Goal: Transaction & Acquisition: Purchase product/service

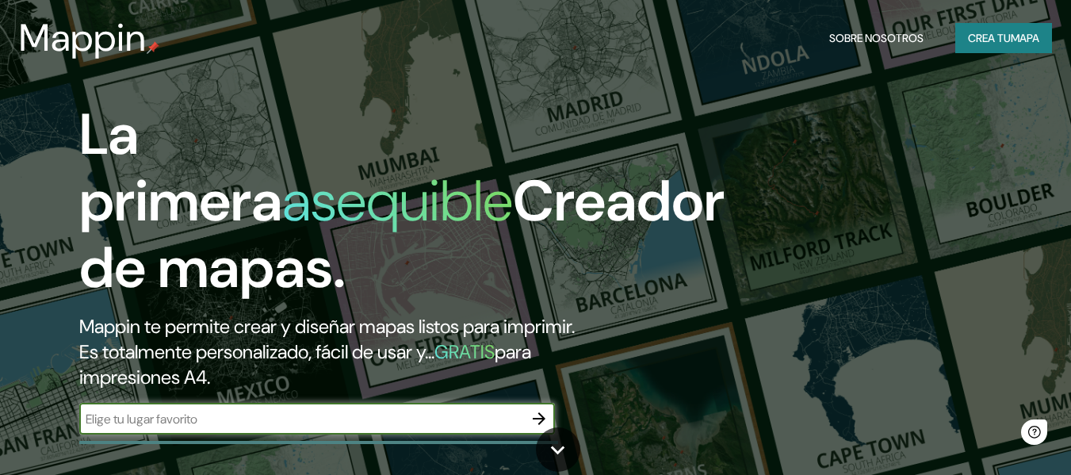
click at [220, 423] on input "text" at bounding box center [301, 419] width 444 height 18
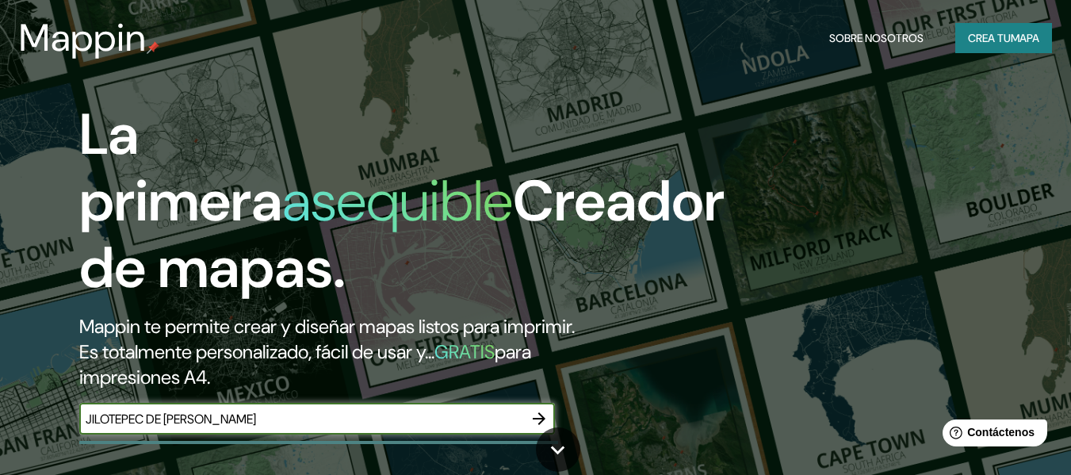
type input "JILOTEPEC DE MOLINA ENRIQUEZ"
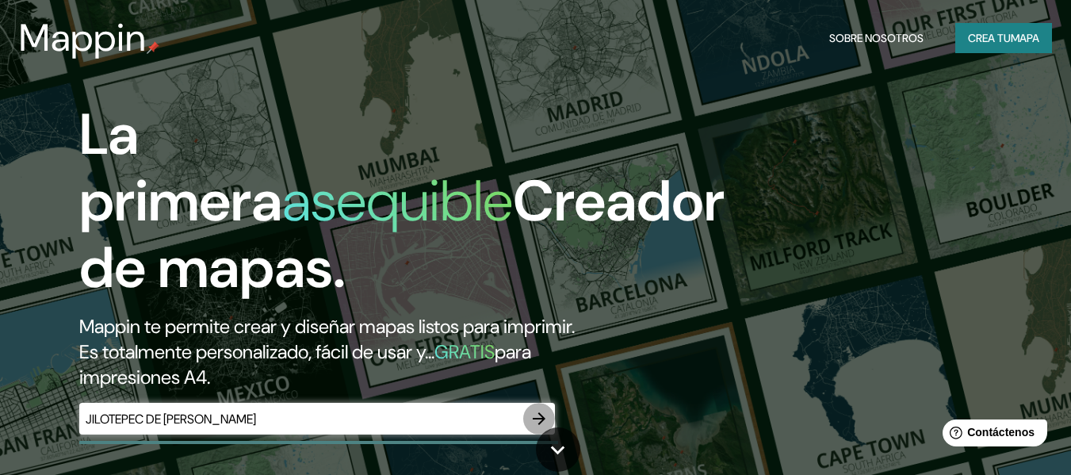
click at [539, 424] on icon "button" at bounding box center [539, 418] width 13 height 13
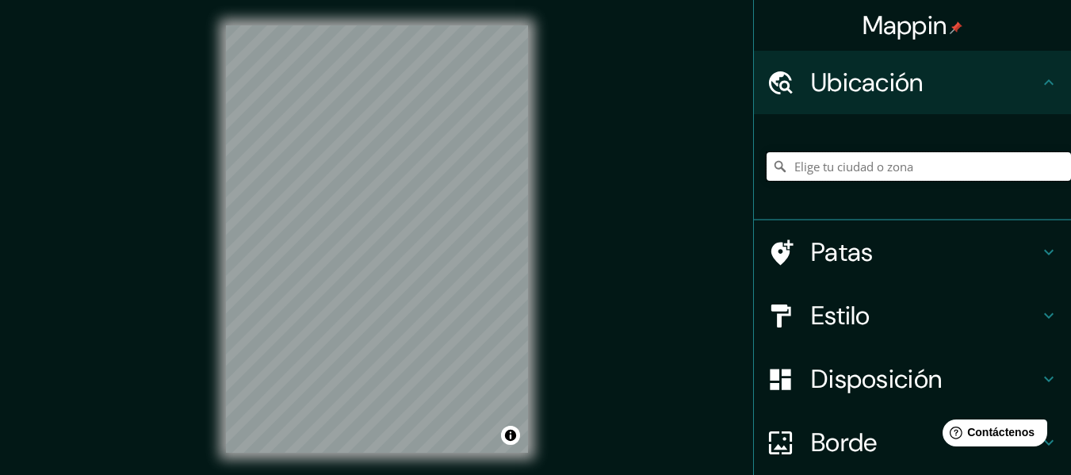
click at [841, 169] on input "Elige tu ciudad o zona" at bounding box center [919, 166] width 304 height 29
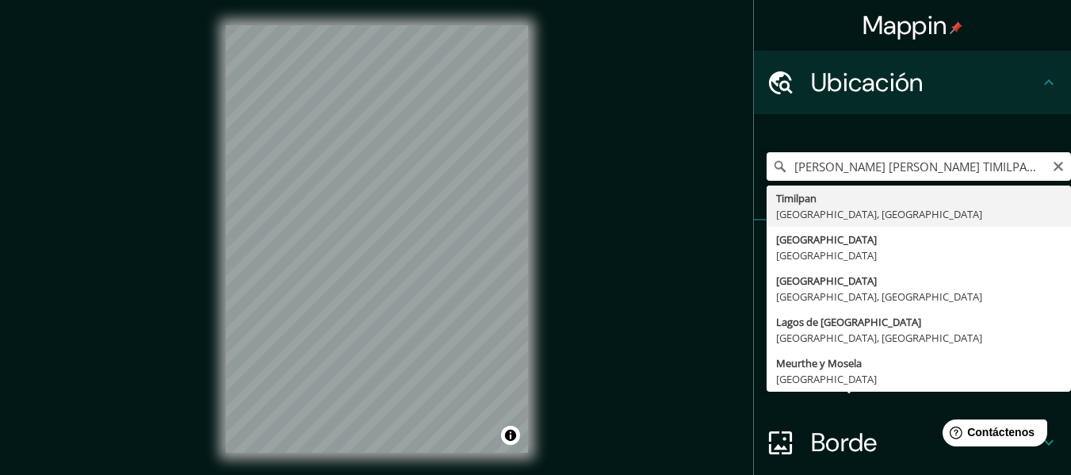
type input "Timilpan, [GEOGRAPHIC_DATA], [GEOGRAPHIC_DATA]"
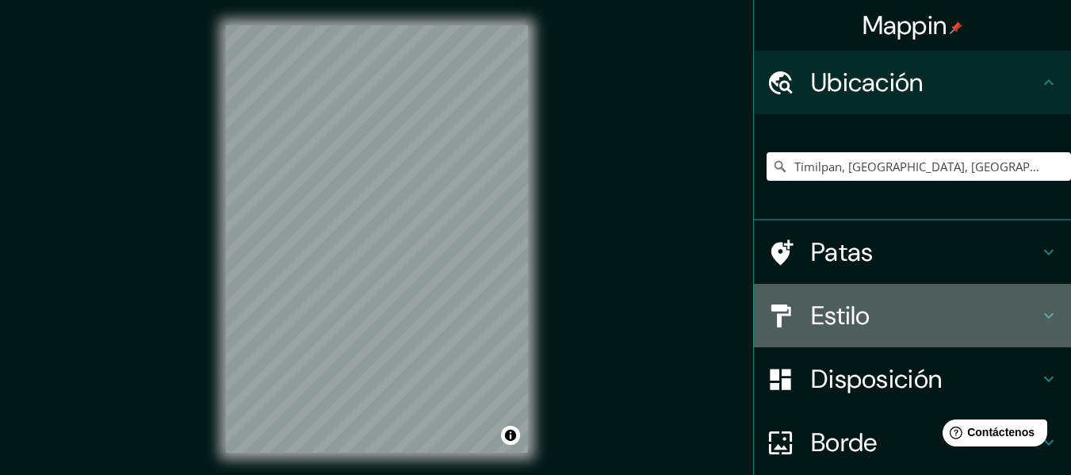
click at [1005, 326] on h4 "Estilo" at bounding box center [925, 316] width 228 height 32
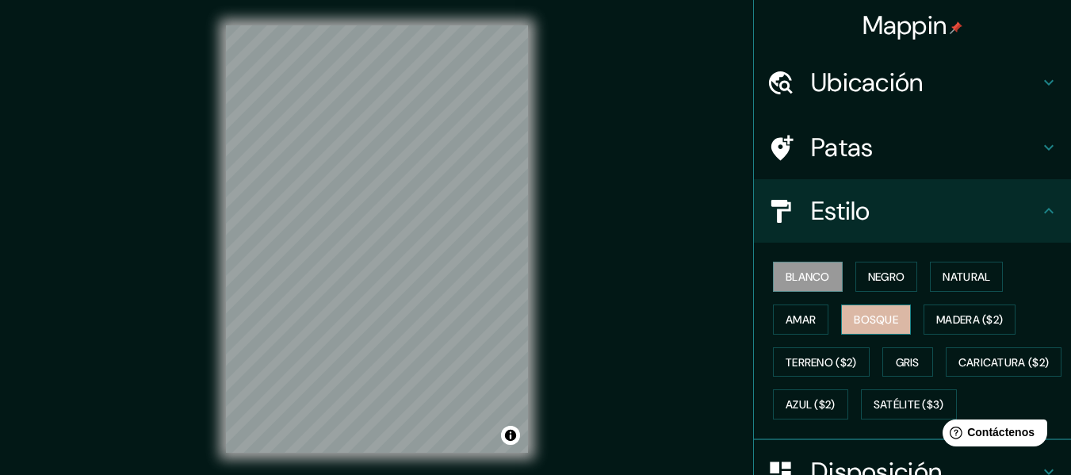
click at [859, 315] on font "Bosque" at bounding box center [876, 319] width 44 height 14
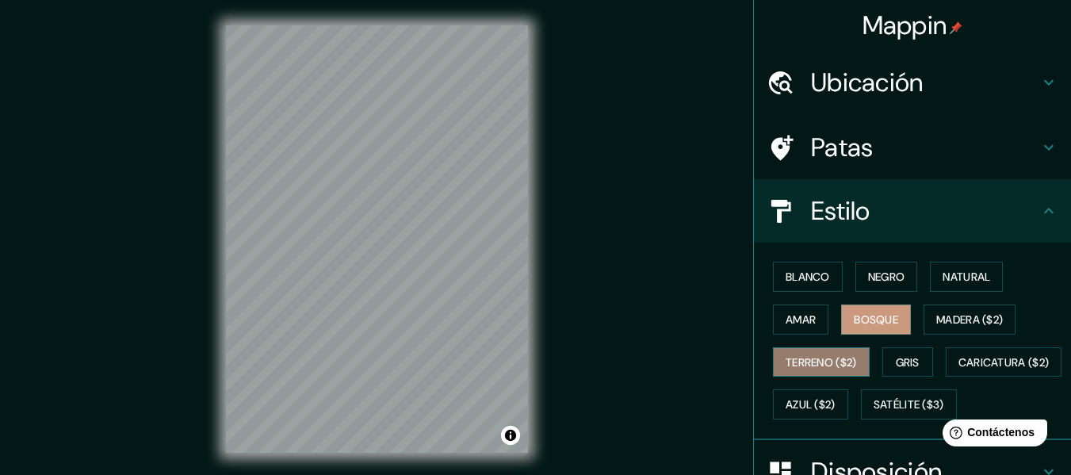
click at [817, 355] on font "Terreno ($2)" at bounding box center [821, 362] width 71 height 14
click at [875, 319] on font "Bosque" at bounding box center [876, 319] width 44 height 14
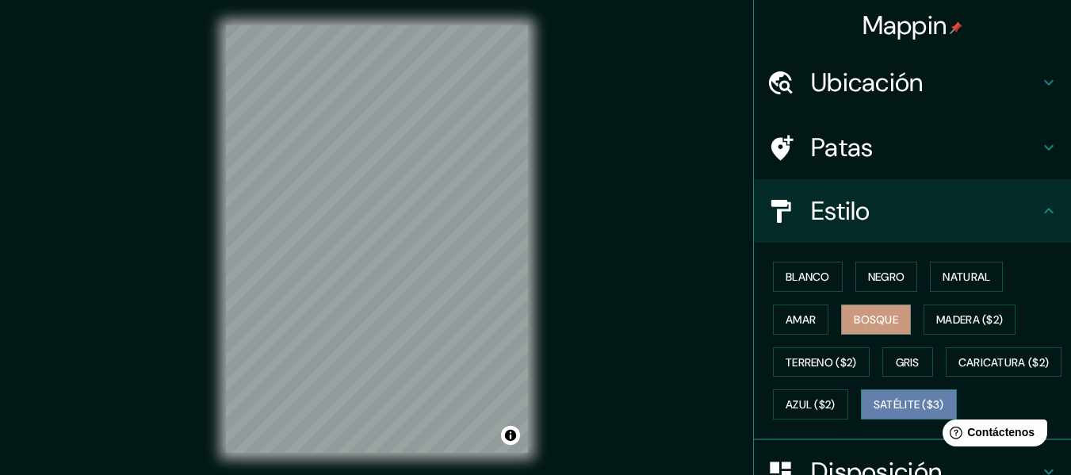
click at [874, 412] on font "Satélite ($3)" at bounding box center [909, 405] width 71 height 14
click at [1039, 151] on icon at bounding box center [1048, 147] width 19 height 19
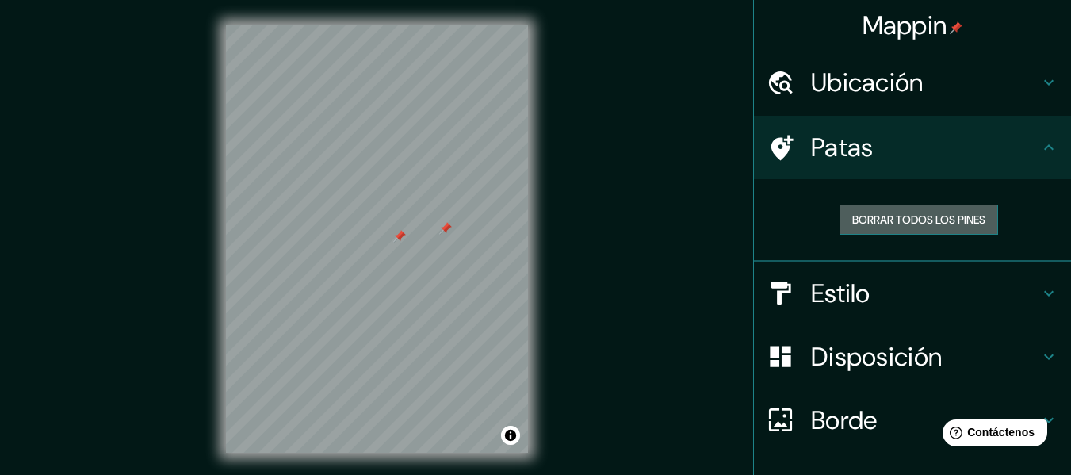
click at [961, 214] on font "Borrar todos los pines" at bounding box center [918, 219] width 133 height 14
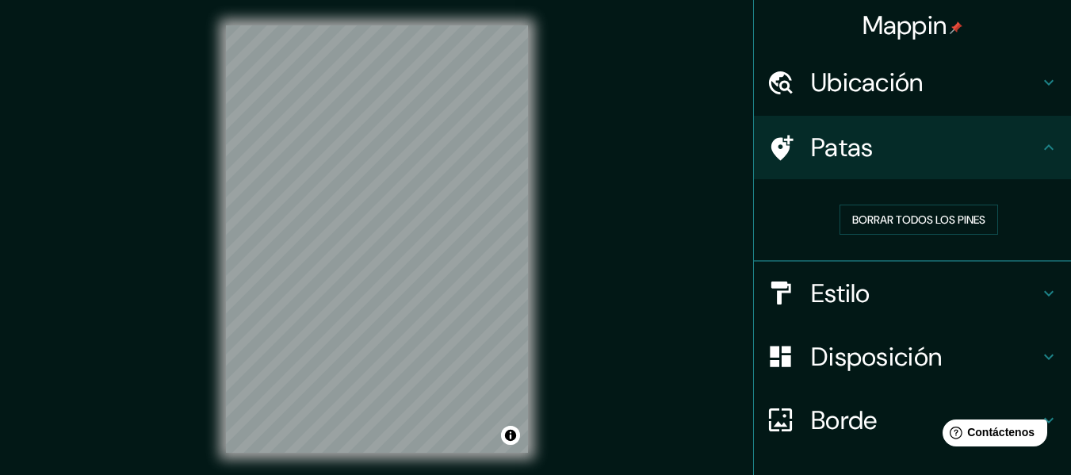
click at [951, 90] on h4 "Ubicación" at bounding box center [925, 83] width 228 height 32
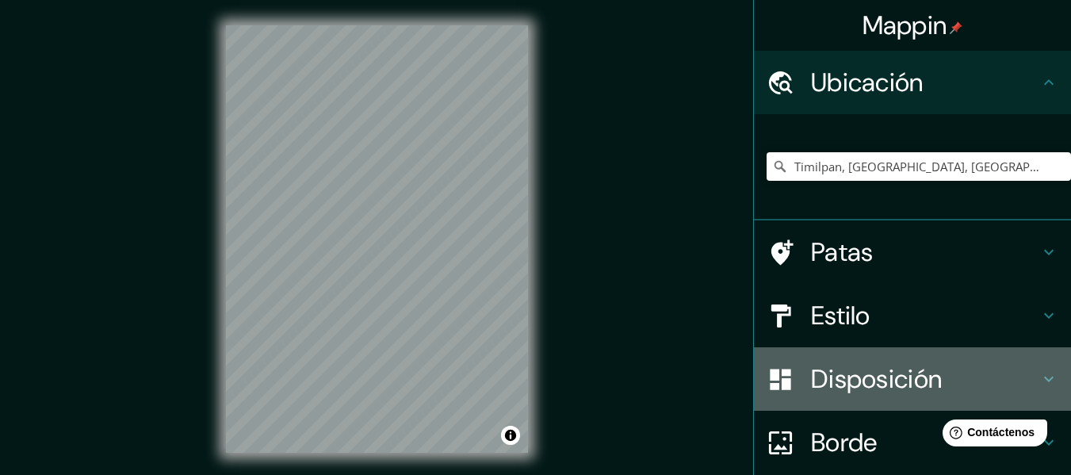
click at [939, 386] on h4 "Disposición" at bounding box center [925, 379] width 228 height 32
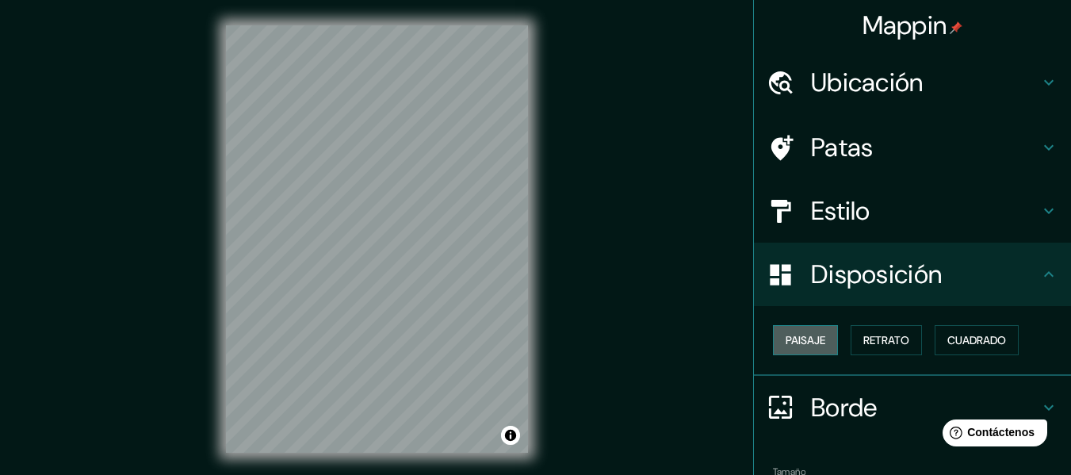
click at [812, 346] on font "Paisaje" at bounding box center [806, 340] width 40 height 14
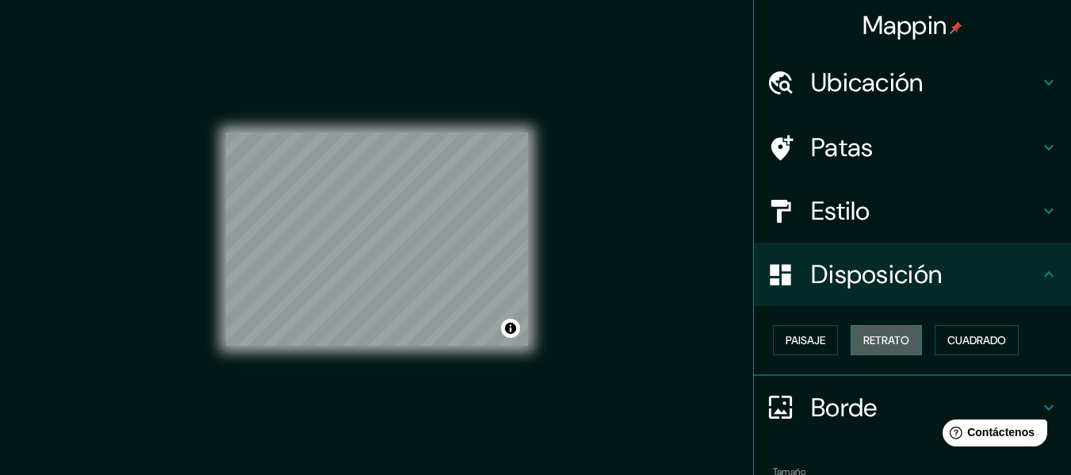
click at [867, 343] on font "Retrato" at bounding box center [886, 340] width 46 height 14
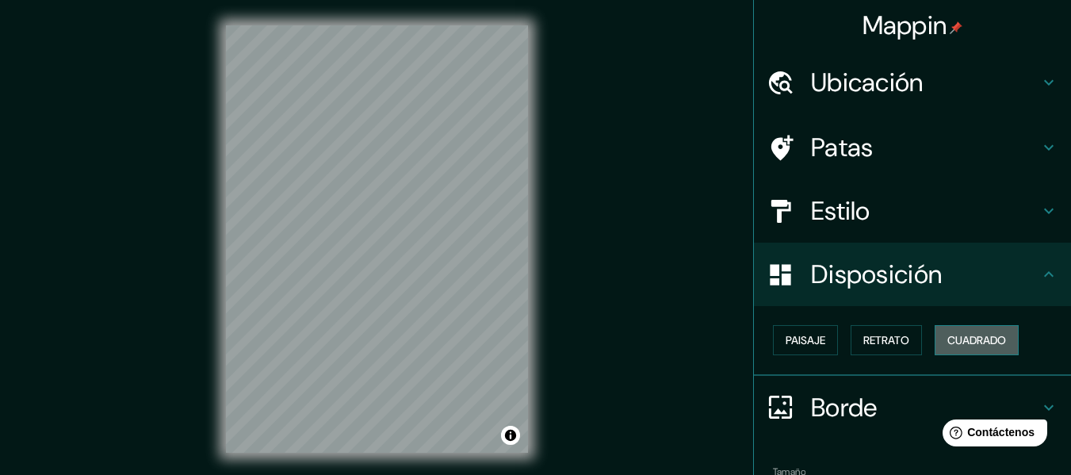
click at [971, 343] on font "Cuadrado" at bounding box center [976, 340] width 59 height 14
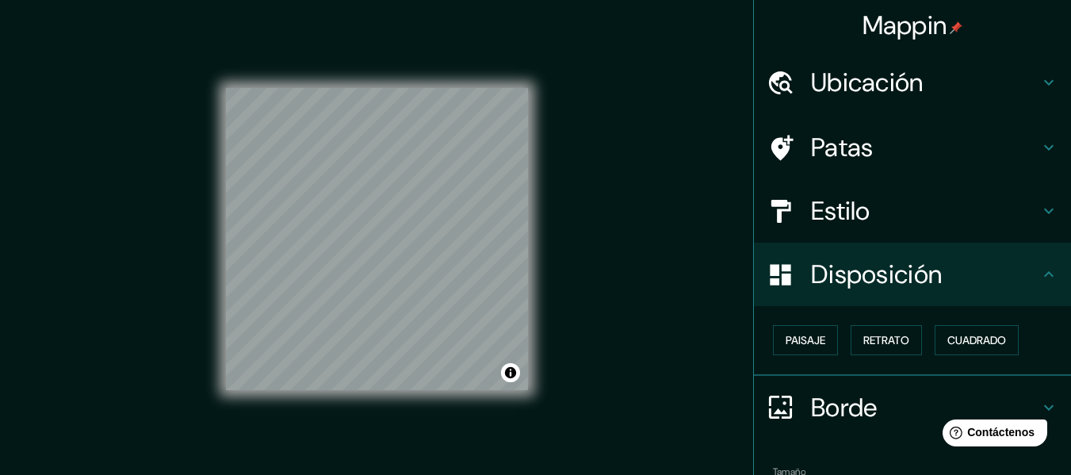
click at [819, 323] on div "Paisaje Retrato Cuadrado" at bounding box center [919, 340] width 304 height 43
click at [800, 330] on font "Paisaje" at bounding box center [806, 340] width 40 height 21
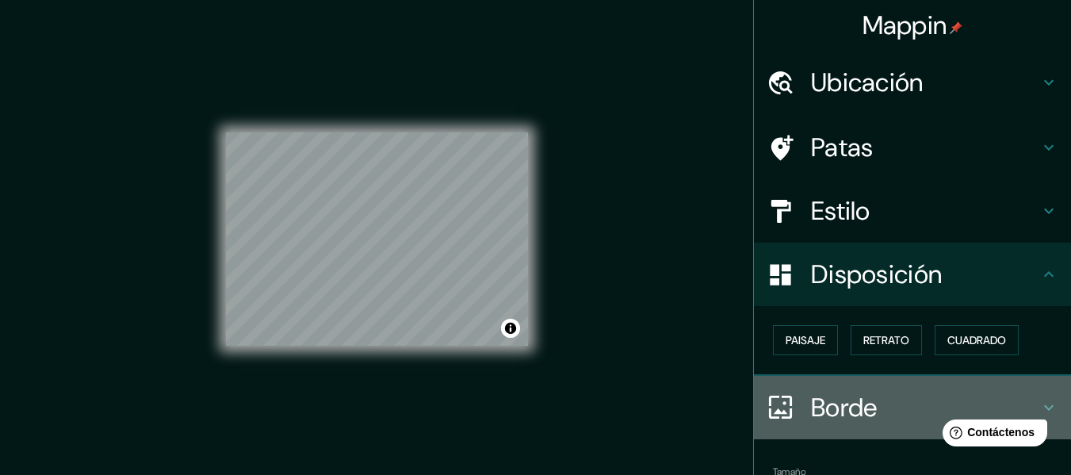
click at [816, 413] on font "Borde" at bounding box center [844, 407] width 67 height 33
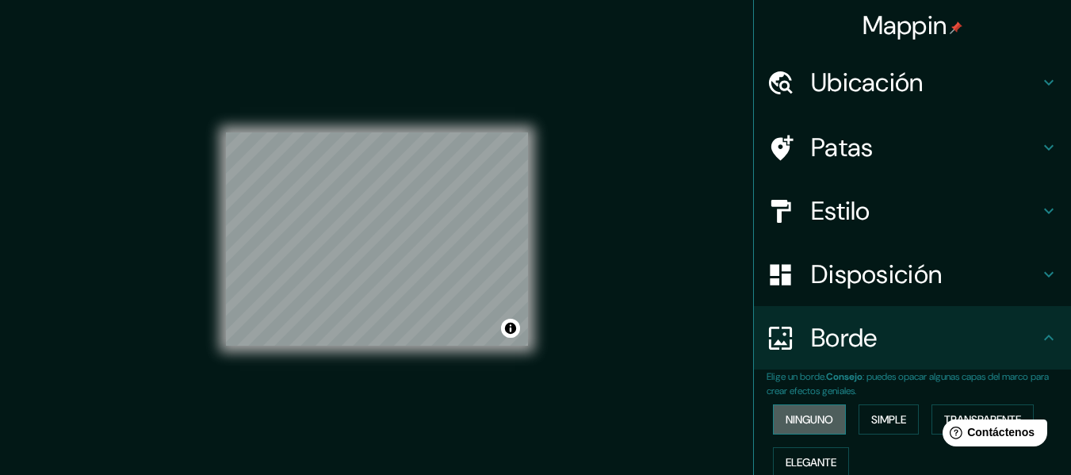
click at [813, 413] on font "Ninguno" at bounding box center [810, 419] width 48 height 14
click at [893, 423] on font "Simple" at bounding box center [888, 419] width 35 height 14
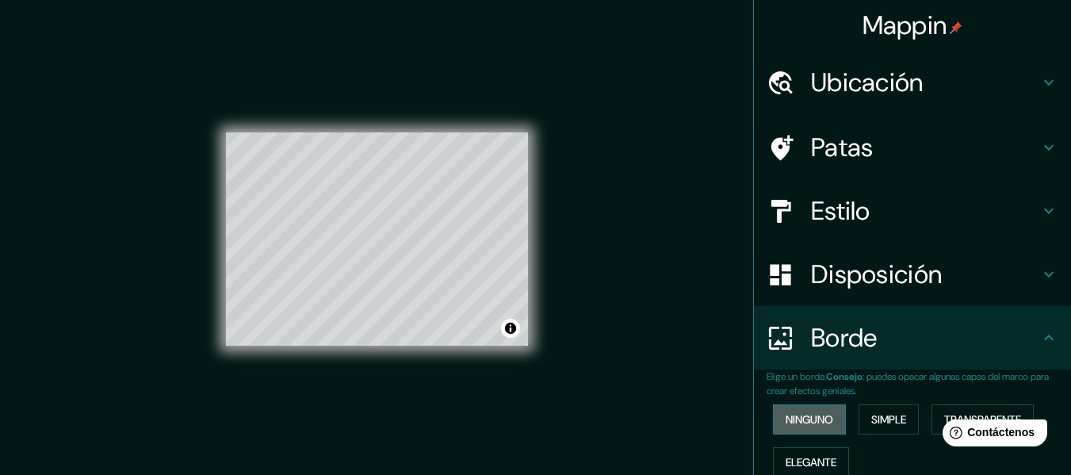
click at [796, 418] on font "Ninguno" at bounding box center [810, 419] width 48 height 14
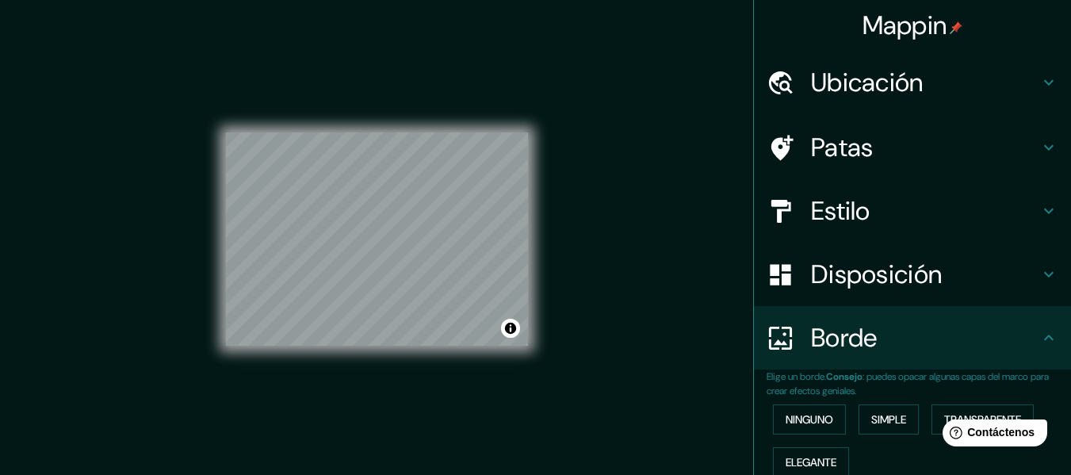
click at [944, 416] on html "Help Contáctenos" at bounding box center [992, 429] width 124 height 33
click at [940, 416] on html "Help Contáctenos" at bounding box center [992, 429] width 124 height 33
click at [789, 459] on font "Elegante" at bounding box center [811, 462] width 51 height 14
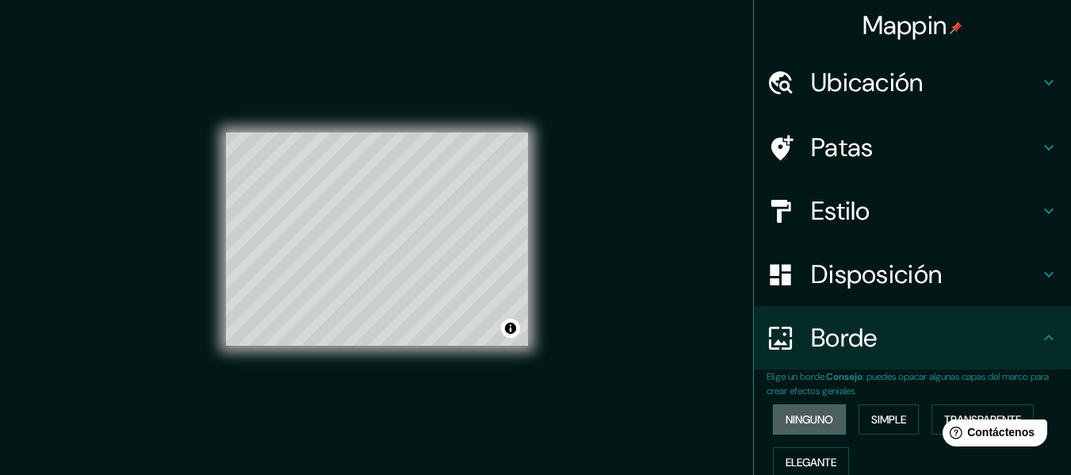
click at [801, 415] on font "Ninguno" at bounding box center [810, 419] width 48 height 14
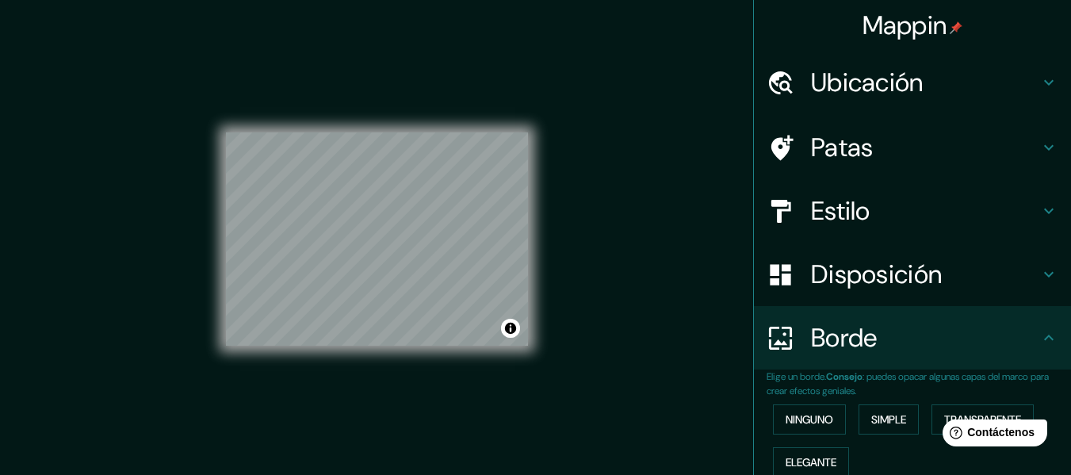
scroll to position [141, 0]
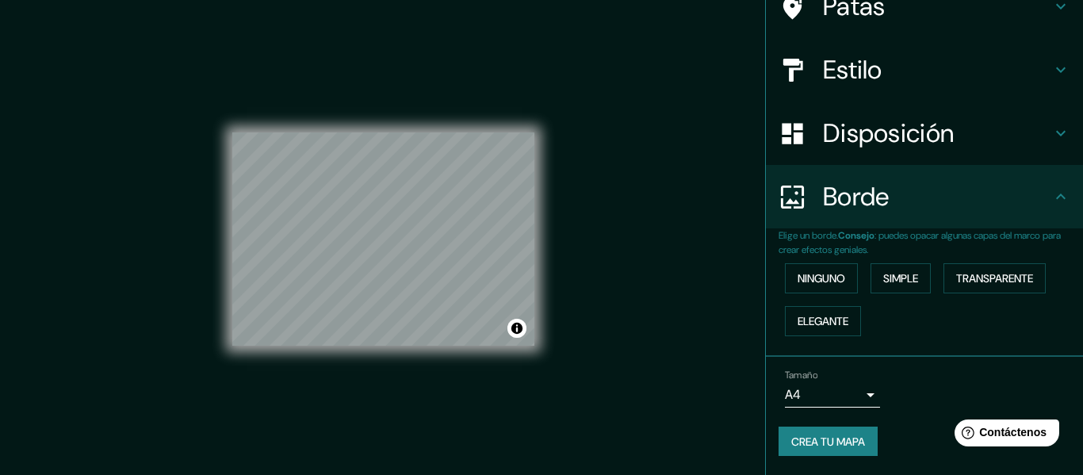
click at [836, 391] on body "Mappin Ubicación Timilpan, Estado de México, México Patas Estilo Disposición Bo…" at bounding box center [541, 237] width 1083 height 475
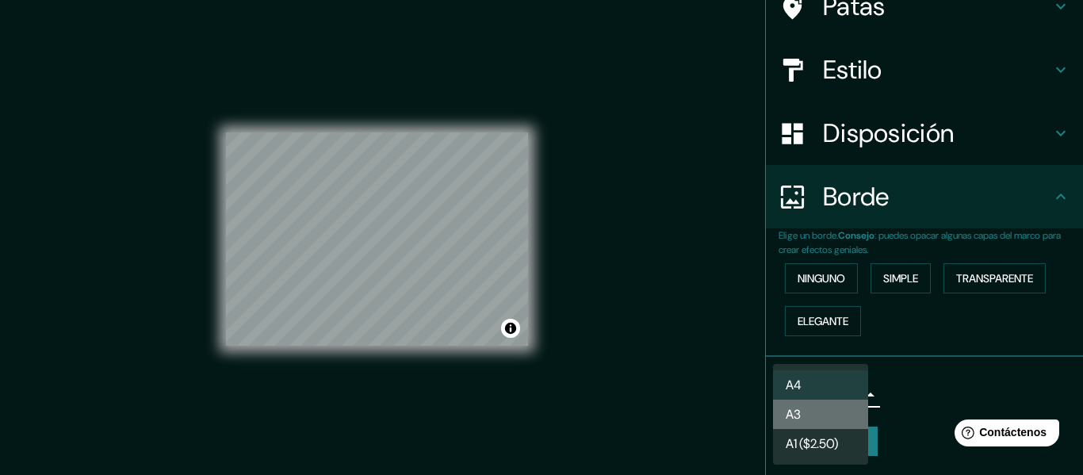
click at [825, 412] on li "A3" at bounding box center [820, 414] width 95 height 29
click at [821, 395] on body "Mappin Ubicación Timilpan, Estado de México, México Patas Estilo Disposición Bo…" at bounding box center [541, 237] width 1083 height 475
click at [805, 385] on li "A4" at bounding box center [820, 384] width 95 height 29
type input "single"
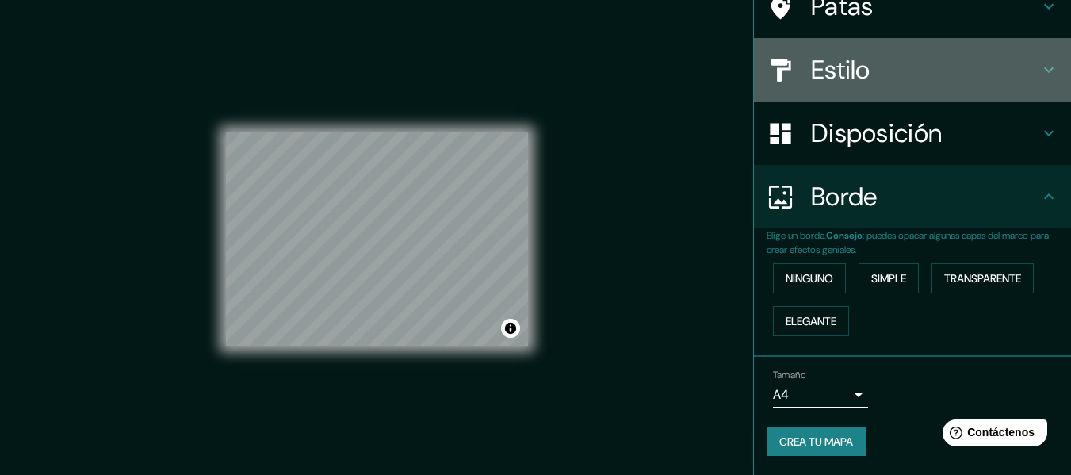
click at [962, 82] on h4 "Estilo" at bounding box center [925, 70] width 228 height 32
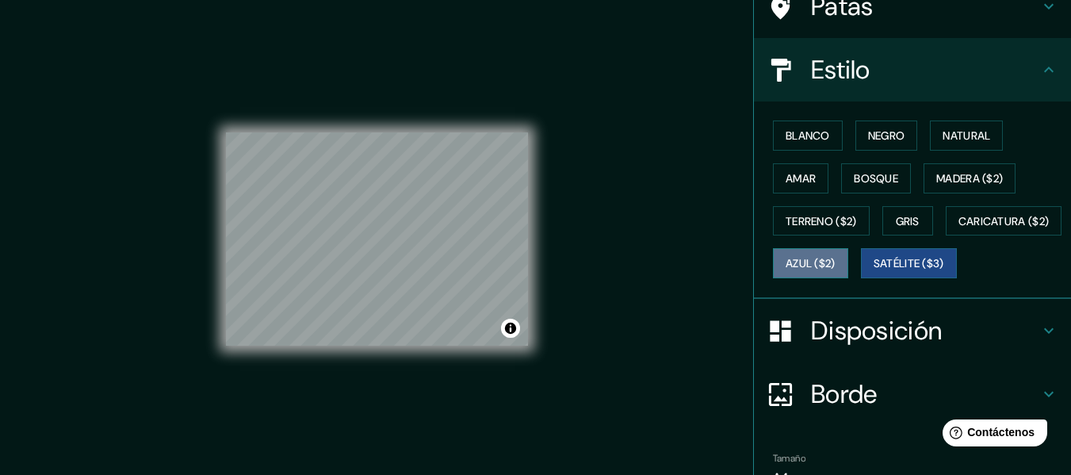
click at [836, 262] on font "Azul ($2)" at bounding box center [811, 264] width 50 height 14
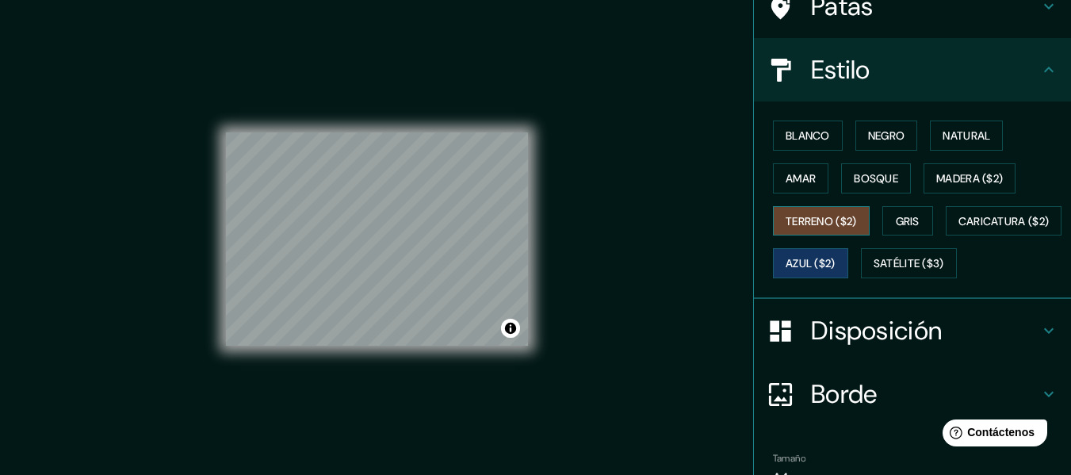
click at [834, 219] on font "Terreno ($2)" at bounding box center [821, 221] width 71 height 14
click at [799, 186] on font "Amar" at bounding box center [801, 178] width 30 height 21
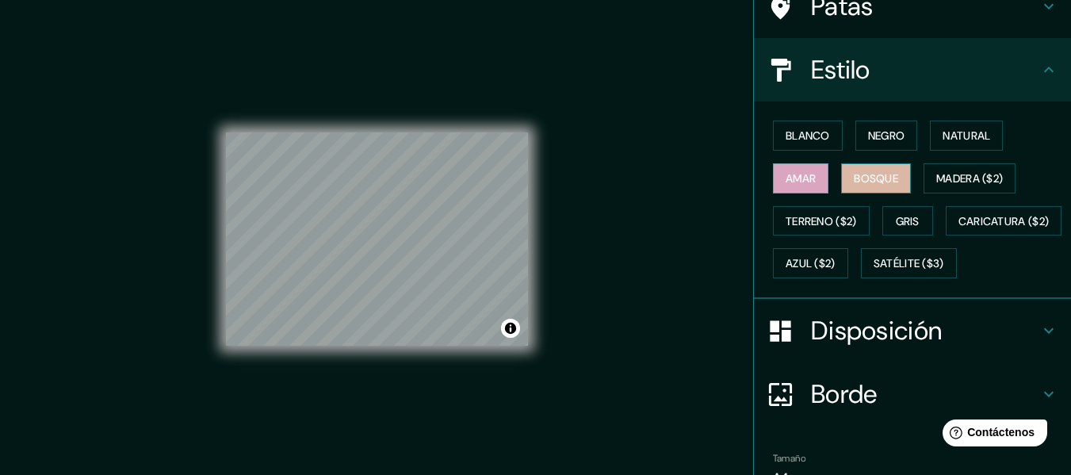
click at [864, 177] on font "Bosque" at bounding box center [876, 178] width 44 height 14
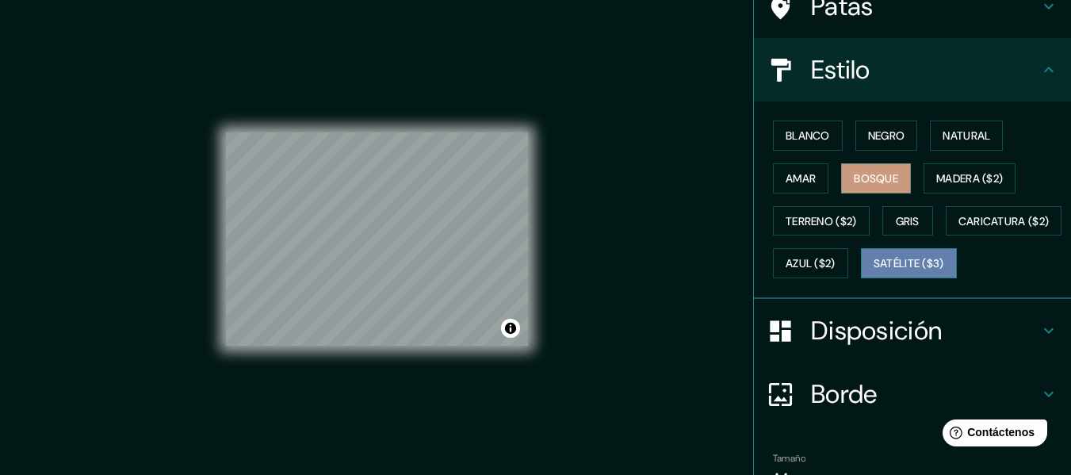
click at [874, 271] on font "Satélite ($3)" at bounding box center [909, 264] width 71 height 14
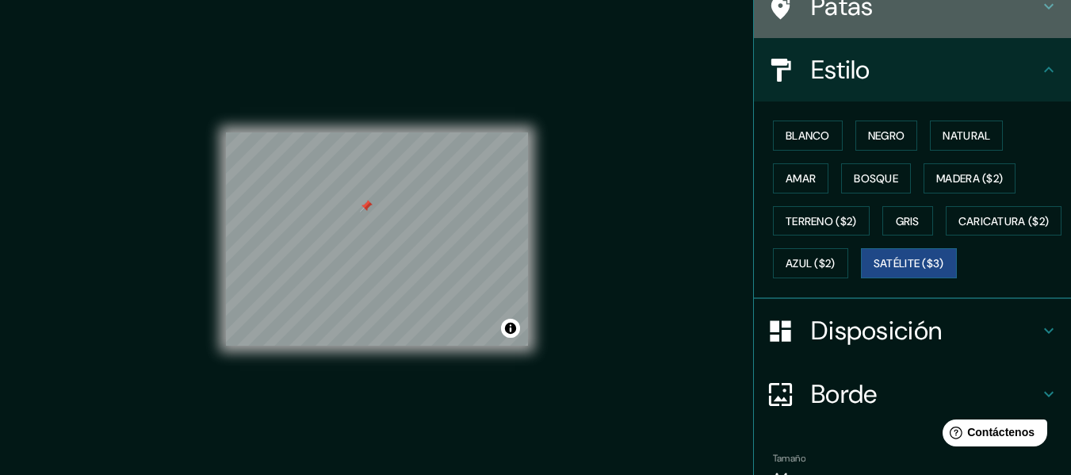
click at [999, 6] on h4 "Patas" at bounding box center [925, 6] width 228 height 32
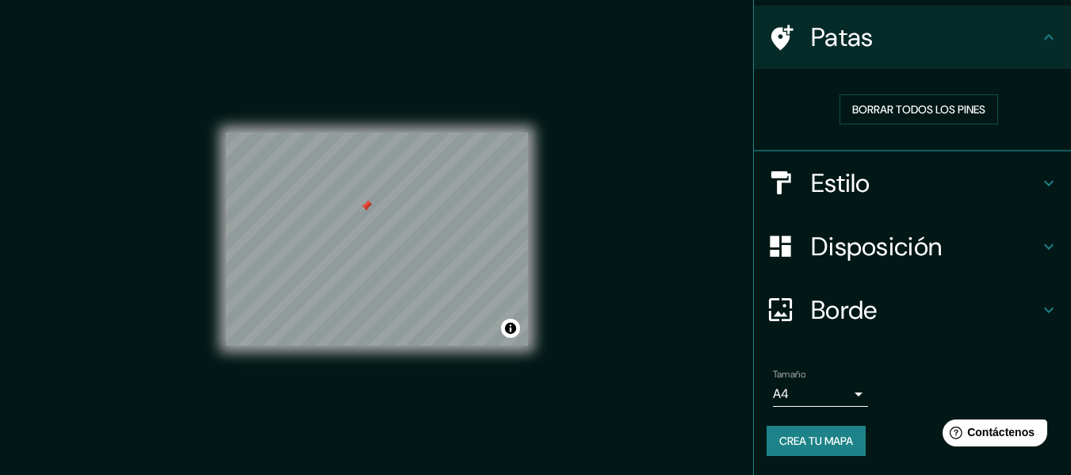
scroll to position [109, 0]
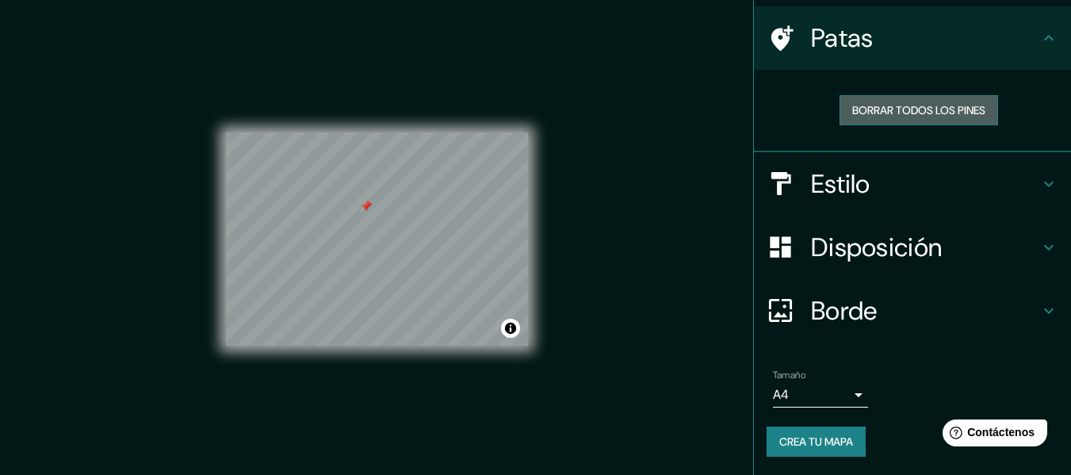
click at [923, 118] on font "Borrar todos los pines" at bounding box center [918, 110] width 133 height 21
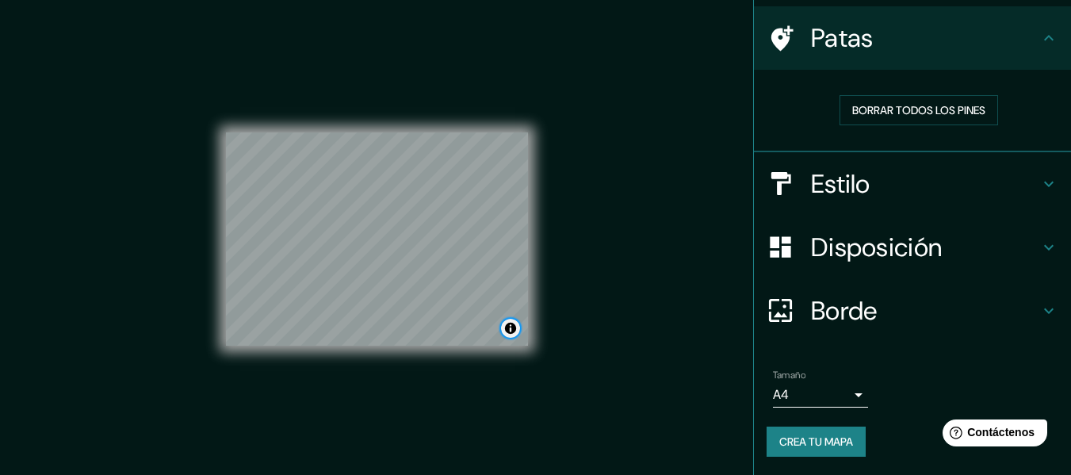
click at [511, 330] on button "Activar o desactivar atribución" at bounding box center [510, 328] width 19 height 19
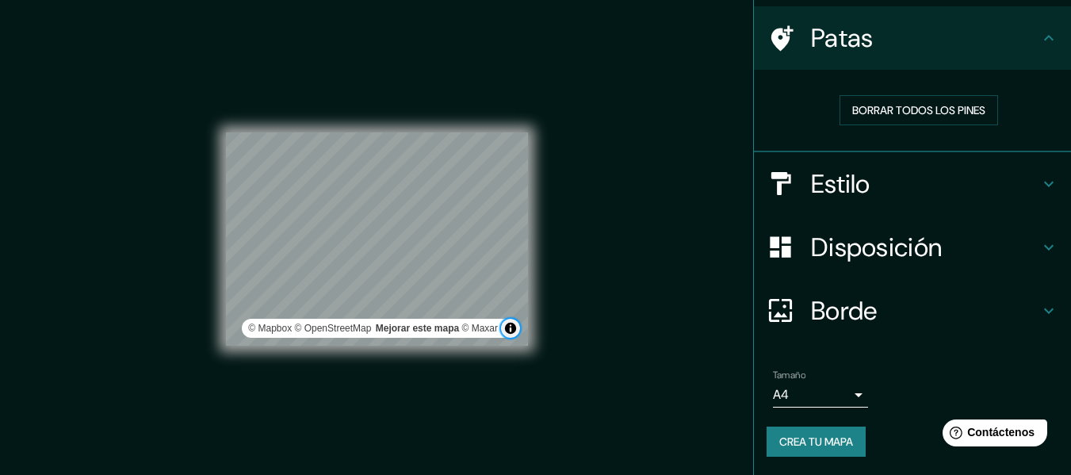
click at [511, 330] on button "Activar o desactivar atribución" at bounding box center [510, 328] width 19 height 19
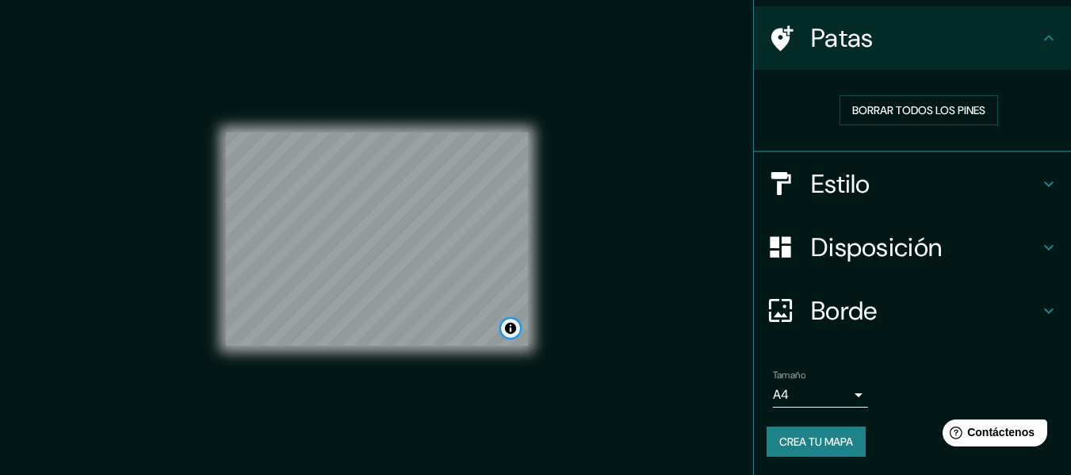
click at [511, 330] on button "Activar o desactivar atribución" at bounding box center [510, 328] width 19 height 19
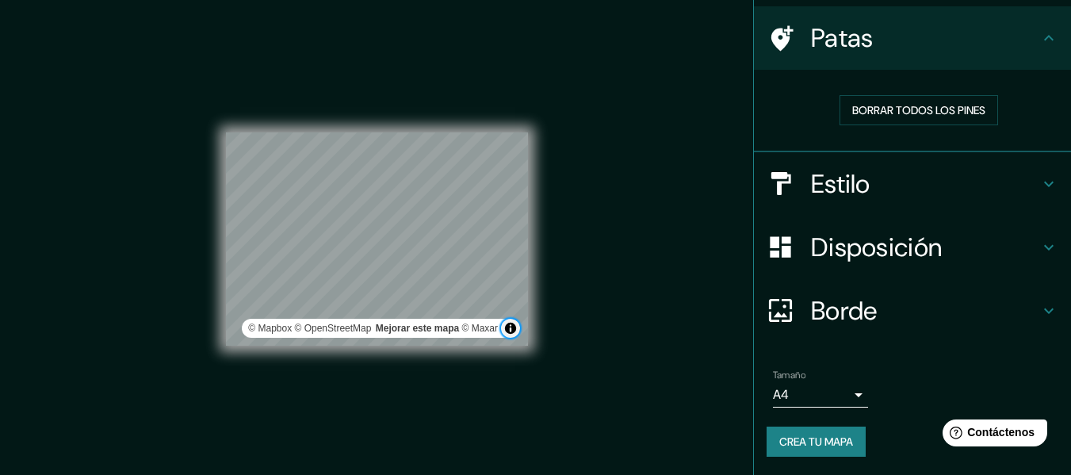
click at [511, 330] on button "Activar o desactivar atribución" at bounding box center [510, 328] width 19 height 19
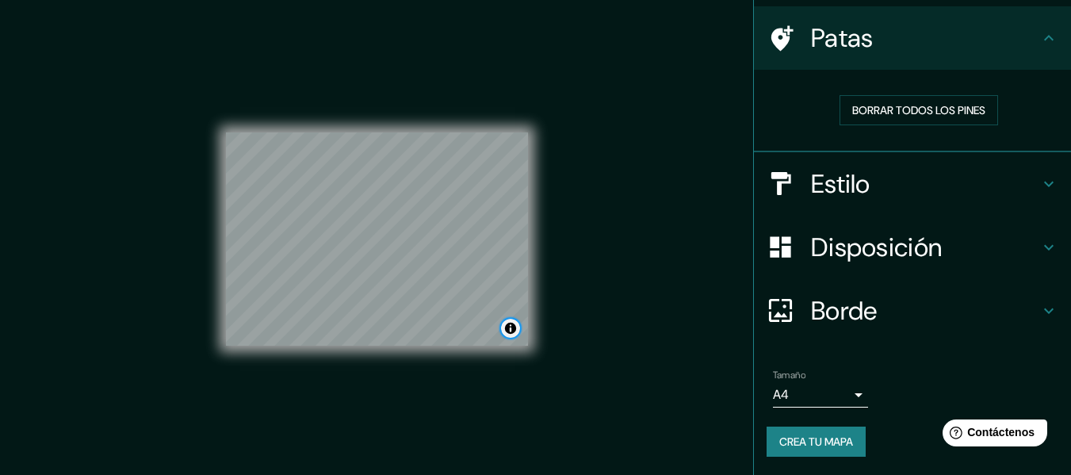
click at [511, 330] on button "Activar o desactivar atribución" at bounding box center [510, 328] width 19 height 19
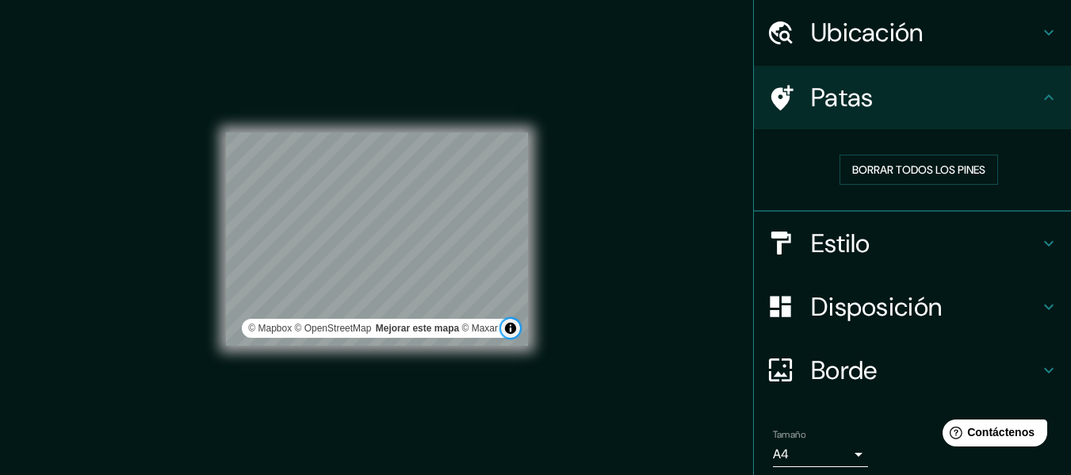
scroll to position [0, 0]
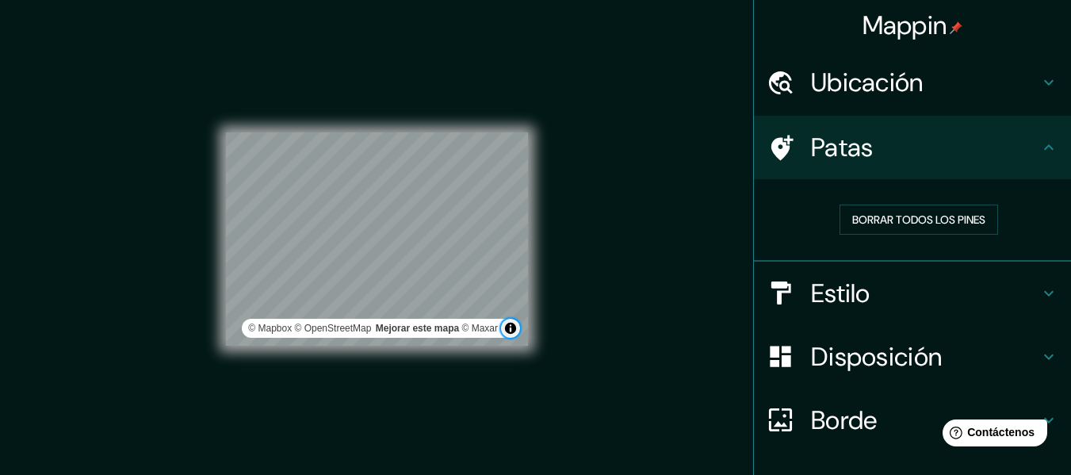
click at [515, 334] on button "Activar o desactivar atribución" at bounding box center [510, 328] width 19 height 19
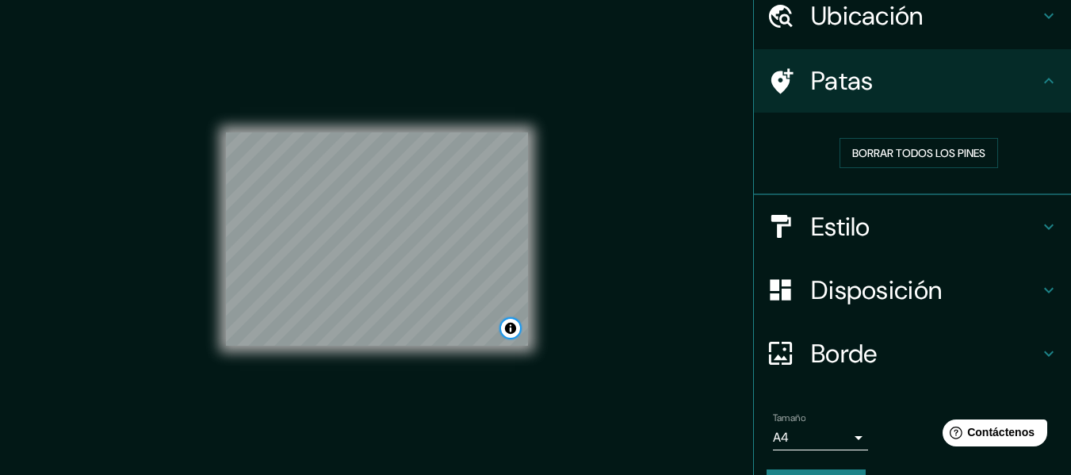
scroll to position [109, 0]
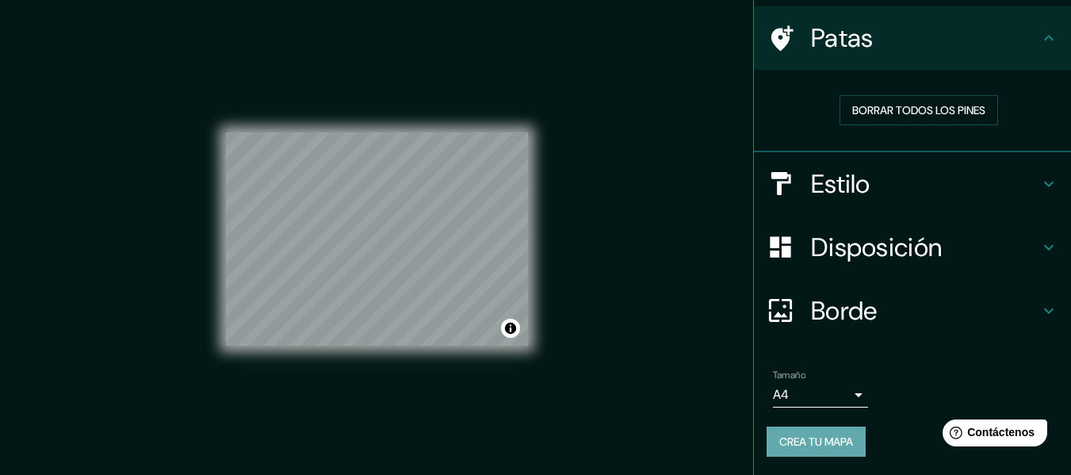
click at [787, 434] on font "Crea tu mapa" at bounding box center [816, 441] width 74 height 14
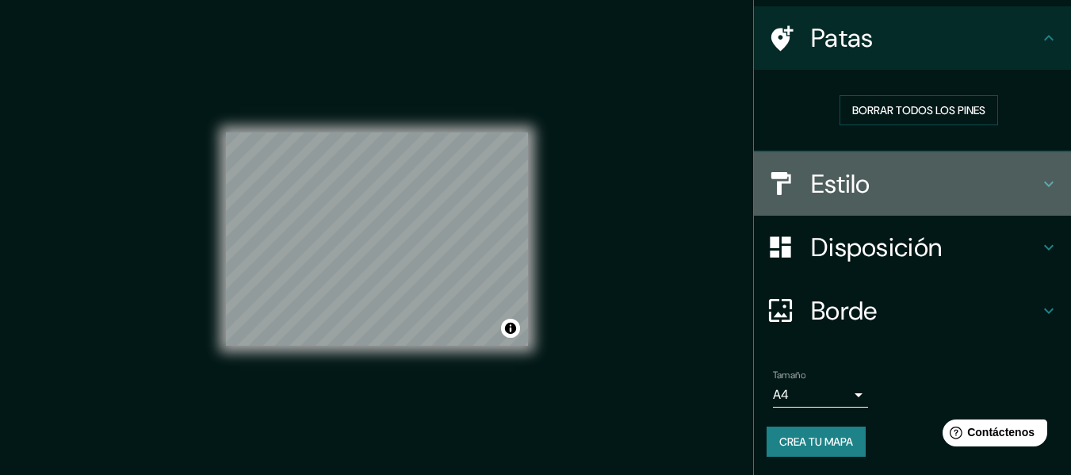
click at [933, 196] on h4 "Estilo" at bounding box center [925, 184] width 228 height 32
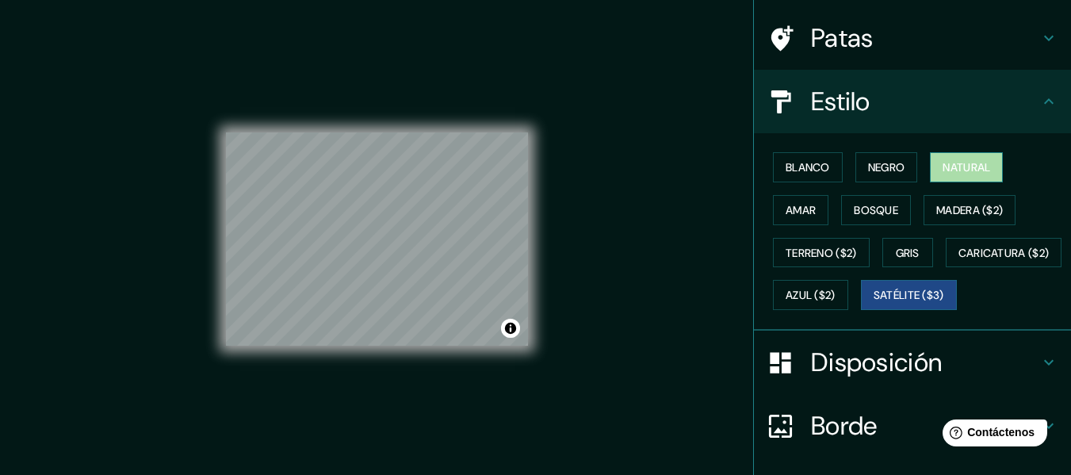
click at [985, 162] on font "Natural" at bounding box center [967, 167] width 48 height 14
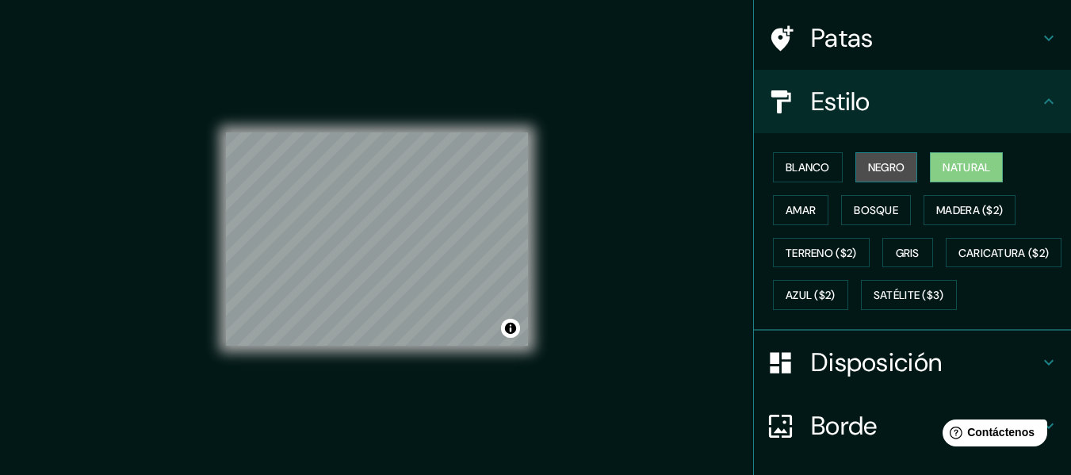
click at [883, 168] on font "Negro" at bounding box center [886, 167] width 37 height 14
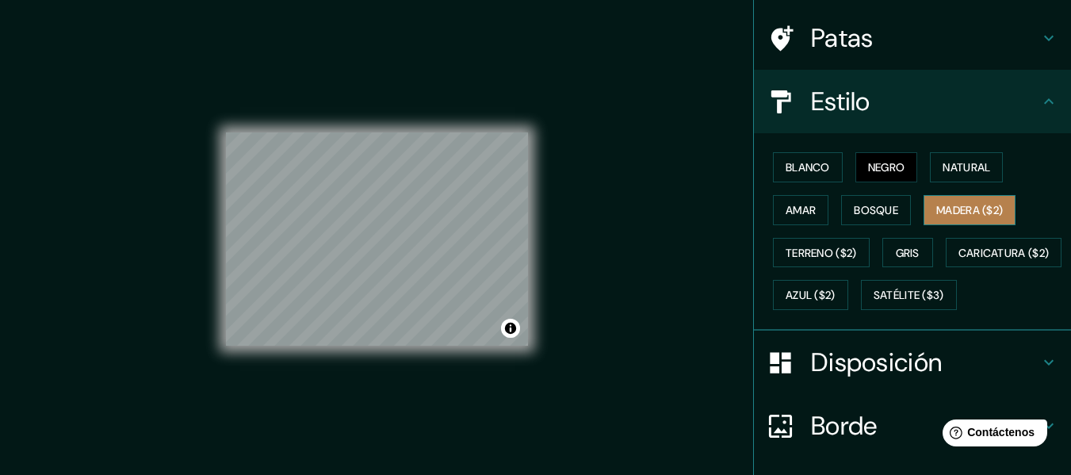
click at [950, 204] on font "Madera ($2)" at bounding box center [969, 210] width 67 height 14
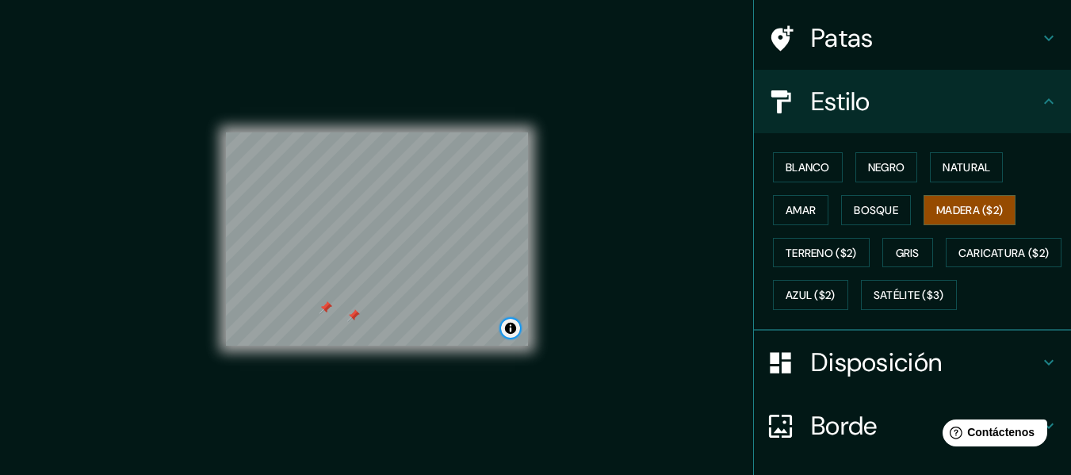
click at [508, 328] on button "Activar o desactivar atribución" at bounding box center [510, 328] width 19 height 19
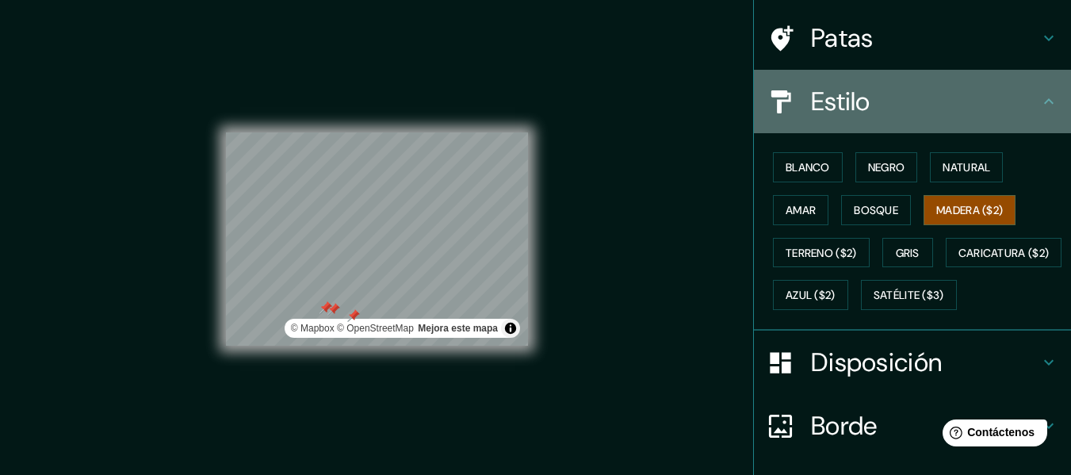
click at [1008, 112] on h4 "Estilo" at bounding box center [925, 102] width 228 height 32
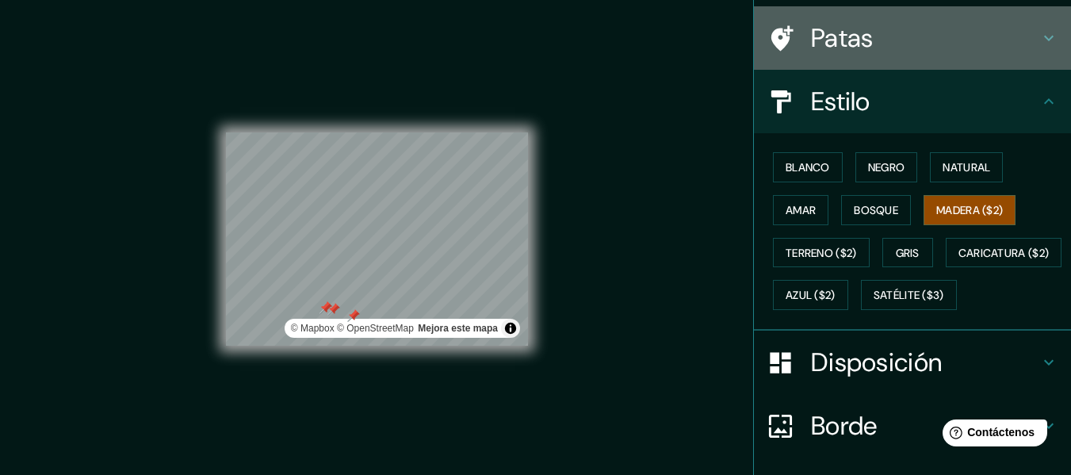
click at [943, 60] on div "Patas" at bounding box center [912, 37] width 317 height 63
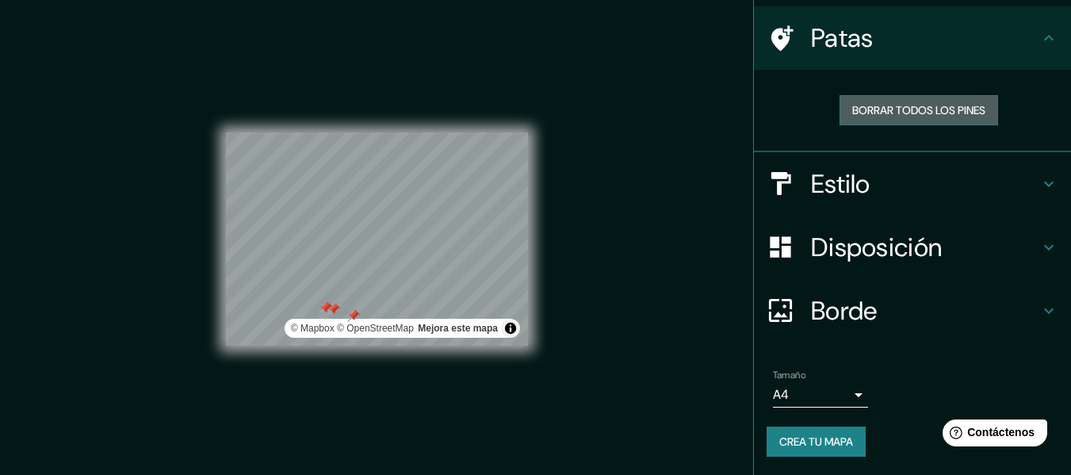
click at [924, 121] on button "Borrar todos los pines" at bounding box center [919, 110] width 159 height 30
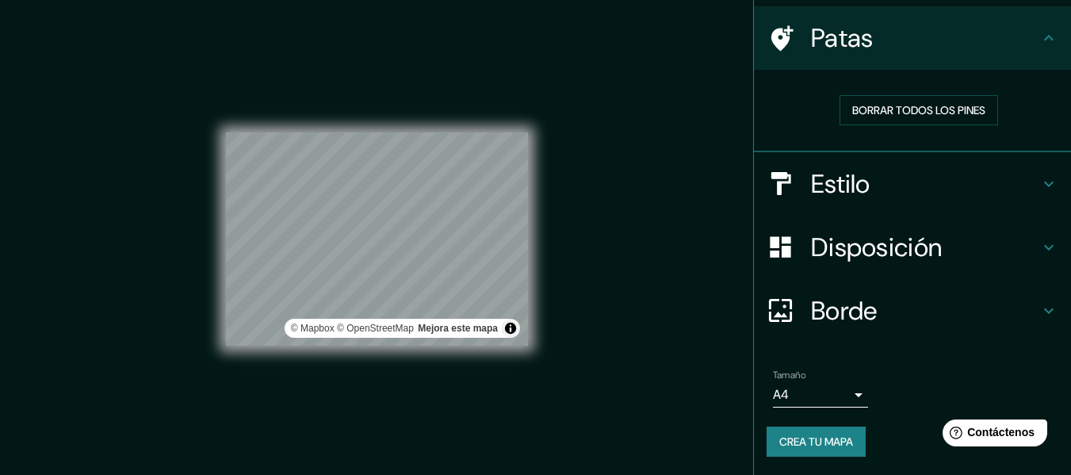
drag, startPoint x: 469, startPoint y: 331, endPoint x: 572, endPoint y: 193, distance: 172.2
click at [572, 193] on div "Mappin Ubicación Timilpan, Estado de México, México Patas Borrar todos los pine…" at bounding box center [535, 251] width 1071 height 503
click at [387, 56] on div "© Mapbox © OpenStreetMap Mejora este mapa" at bounding box center [377, 238] width 302 height 427
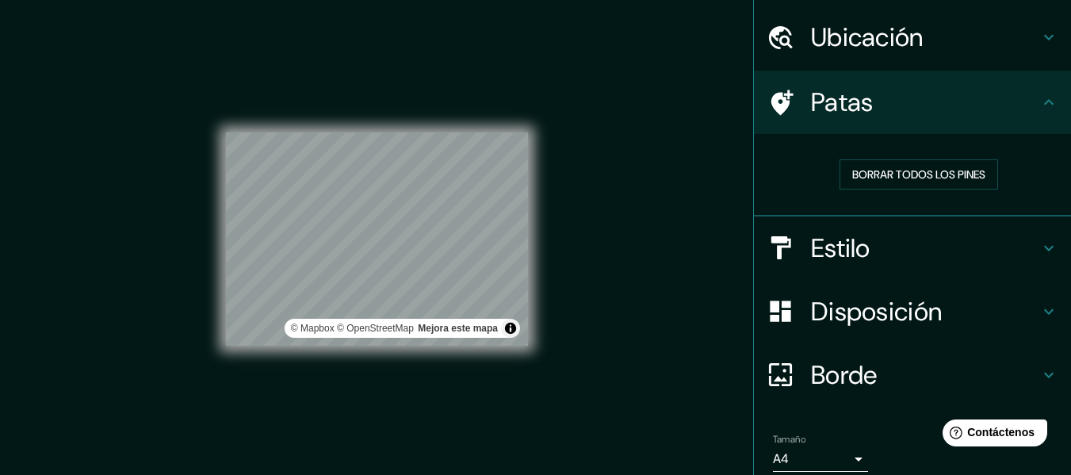
scroll to position [0, 0]
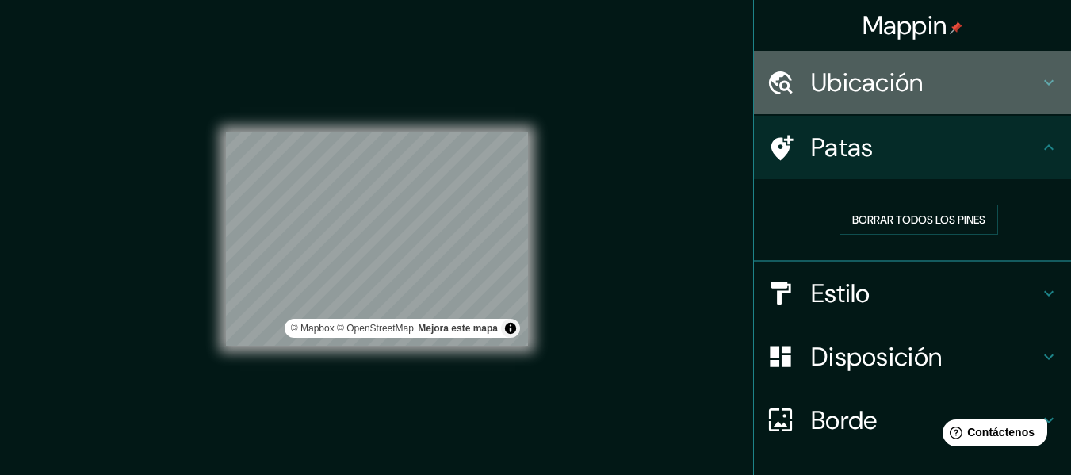
click at [844, 84] on font "Ubicación" at bounding box center [867, 82] width 113 height 33
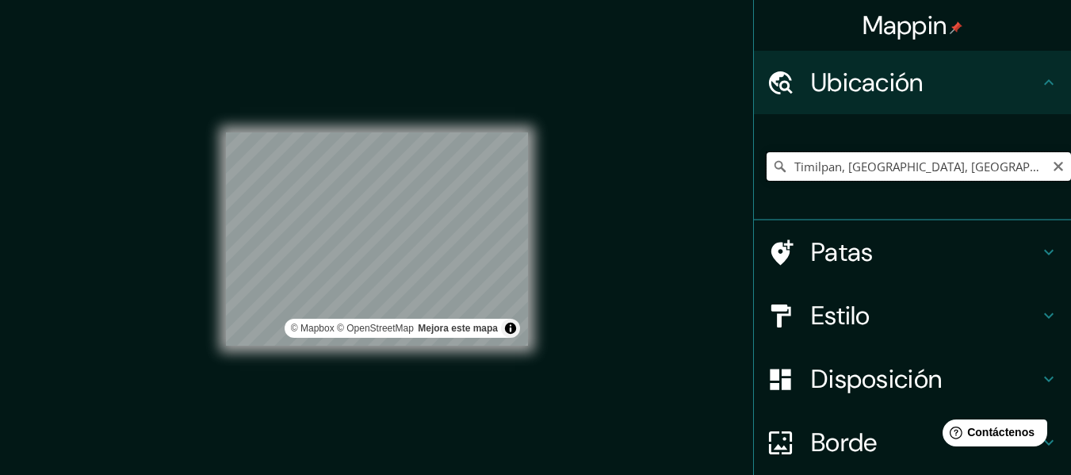
click at [993, 165] on input "Timilpan, [GEOGRAPHIC_DATA], [GEOGRAPHIC_DATA]" at bounding box center [919, 166] width 304 height 29
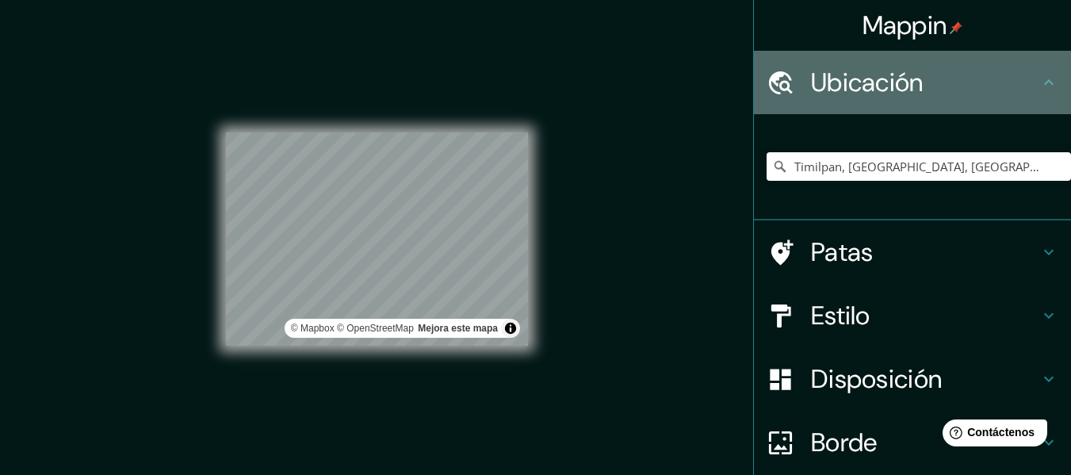
click at [930, 99] on div "Ubicación" at bounding box center [912, 82] width 317 height 63
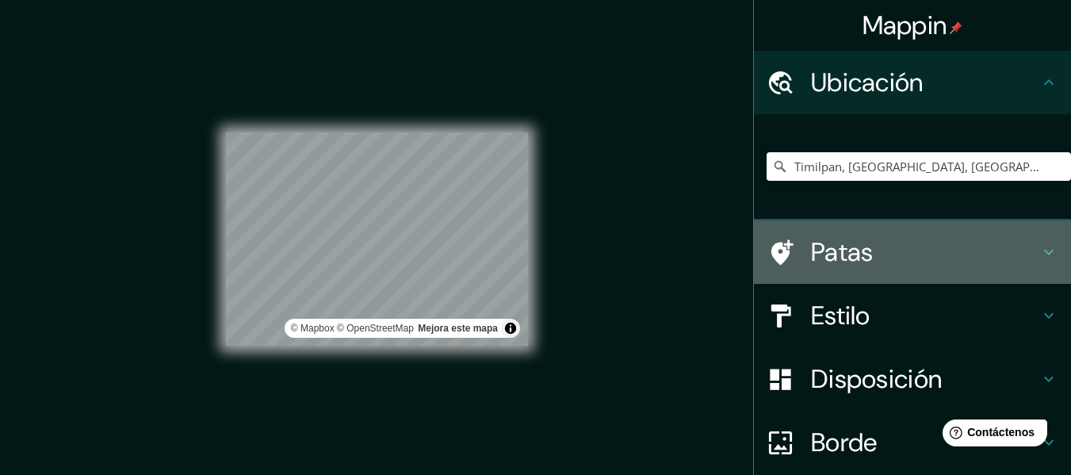
click at [1027, 237] on h4 "Patas" at bounding box center [925, 252] width 228 height 32
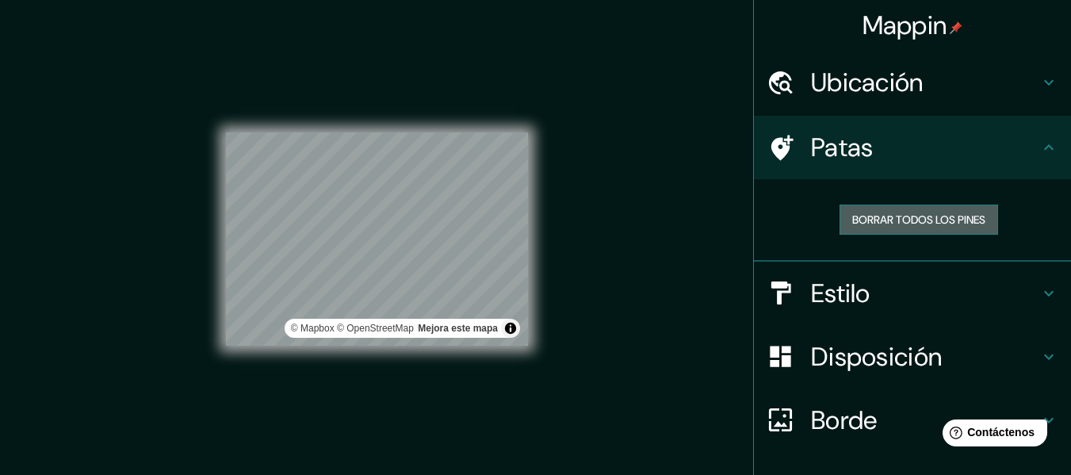
click at [926, 224] on font "Borrar todos los pines" at bounding box center [918, 219] width 133 height 14
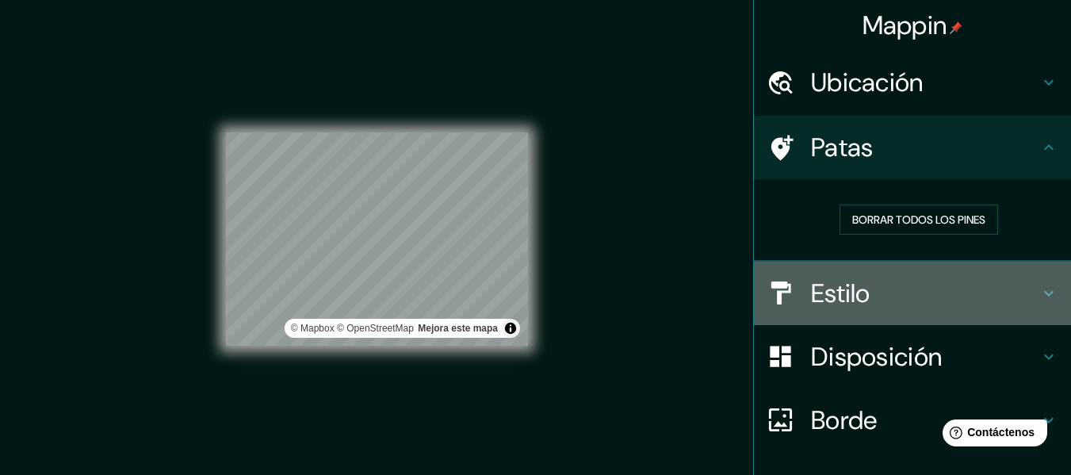
click at [842, 302] on font "Estilo" at bounding box center [840, 293] width 59 height 33
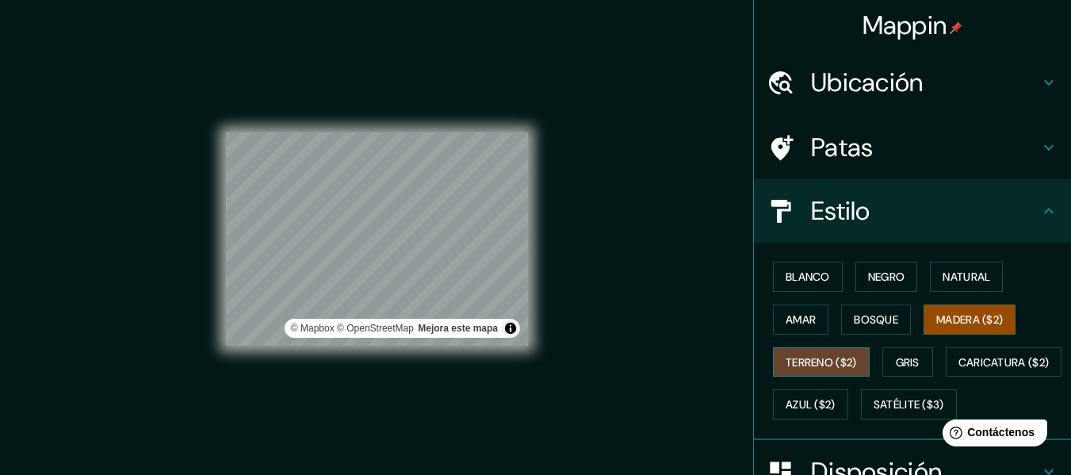
click at [816, 373] on button "Terreno ($2)" at bounding box center [821, 362] width 97 height 30
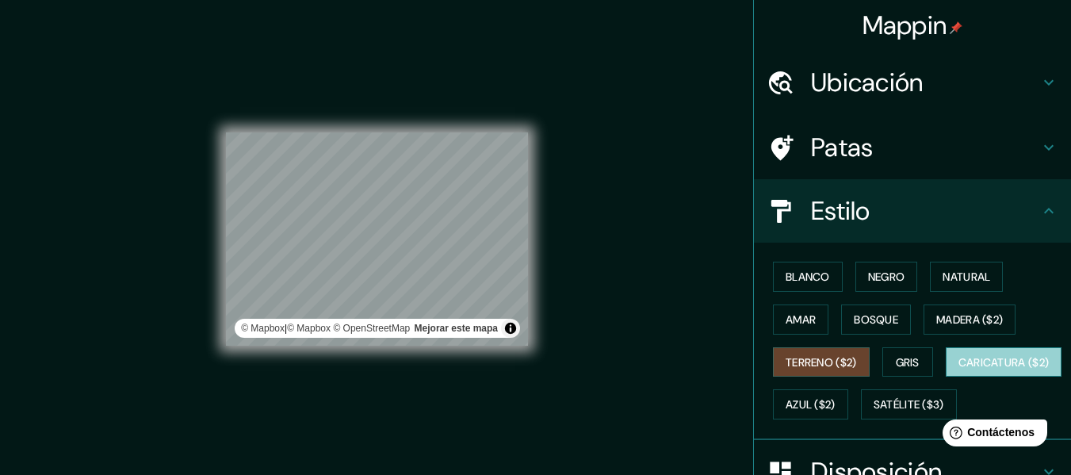
click at [959, 369] on font "Caricatura ($2)" at bounding box center [1004, 362] width 91 height 14
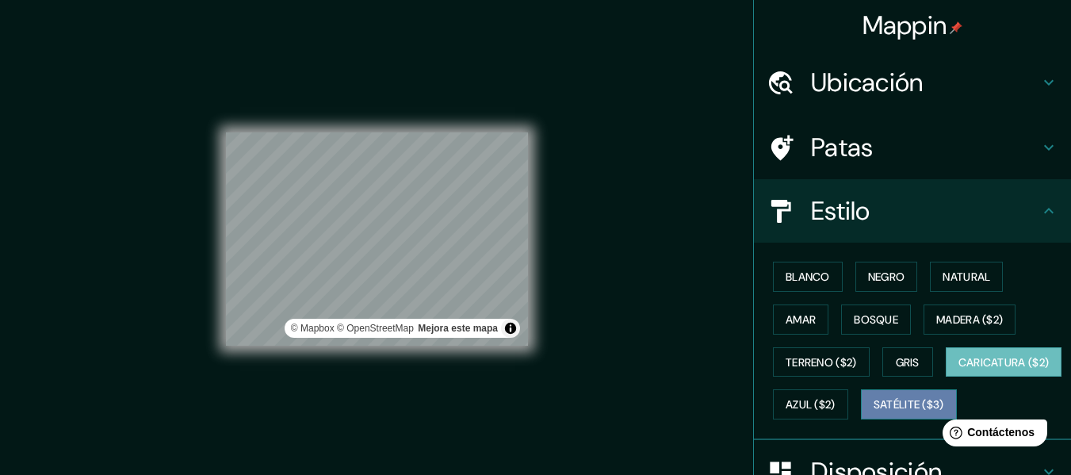
click at [874, 412] on font "Satélite ($3)" at bounding box center [909, 405] width 71 height 14
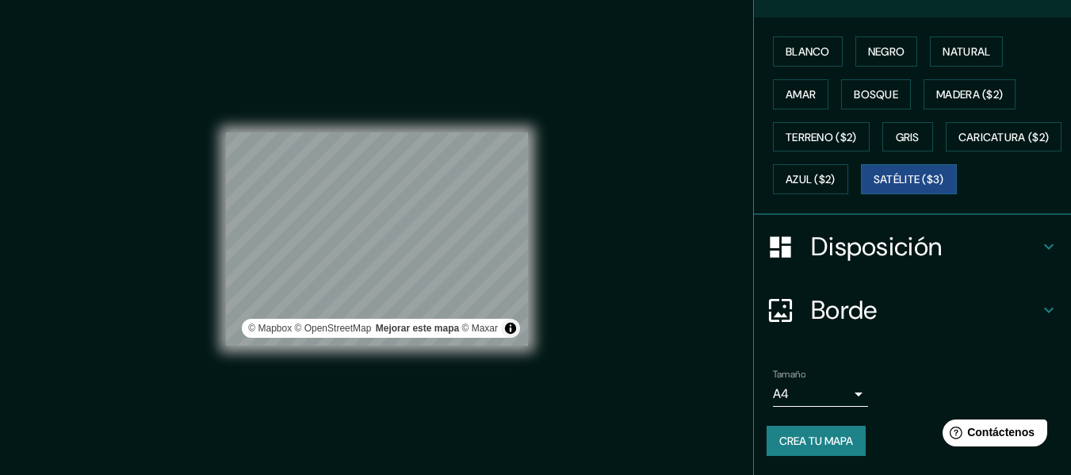
scroll to position [267, 0]
click at [813, 440] on font "Crea tu mapa" at bounding box center [816, 441] width 74 height 14
click at [1001, 428] on font "Contáctenos" at bounding box center [1002, 432] width 70 height 13
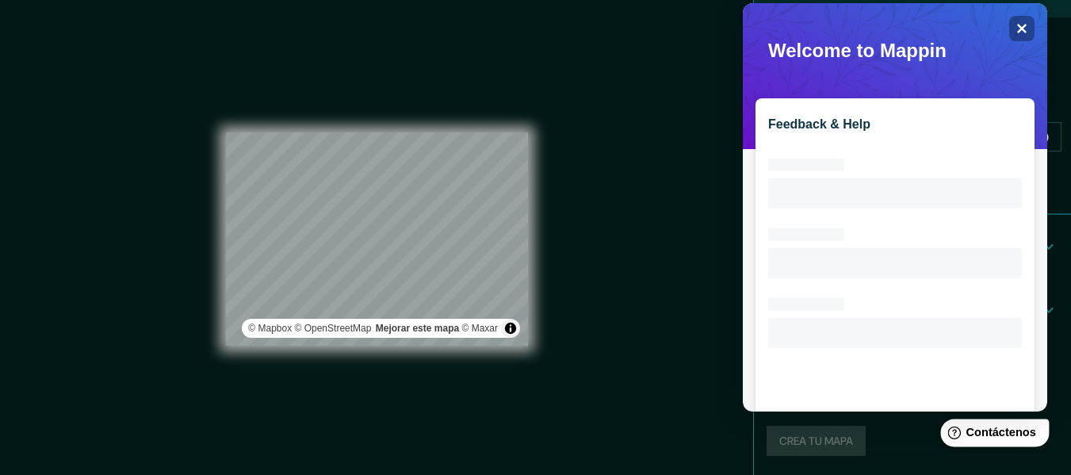
scroll to position [0, 0]
click at [705, 281] on div "Mappin Ubicación Timilpan, Estado de México, México Patas Estilo Blanco Negro N…" at bounding box center [535, 251] width 1071 height 503
click at [1020, 31] on icon "Close" at bounding box center [1022, 29] width 10 height 10
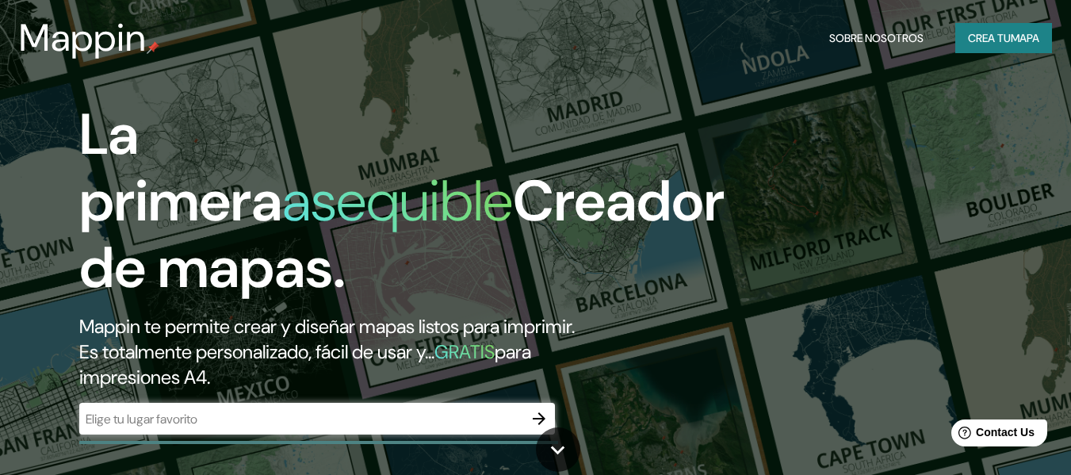
click at [228, 366] on h2 "Mappin te permite crear y diseñar mapas listos para imprimir. Es totalmente per…" at bounding box center [347, 352] width 536 height 76
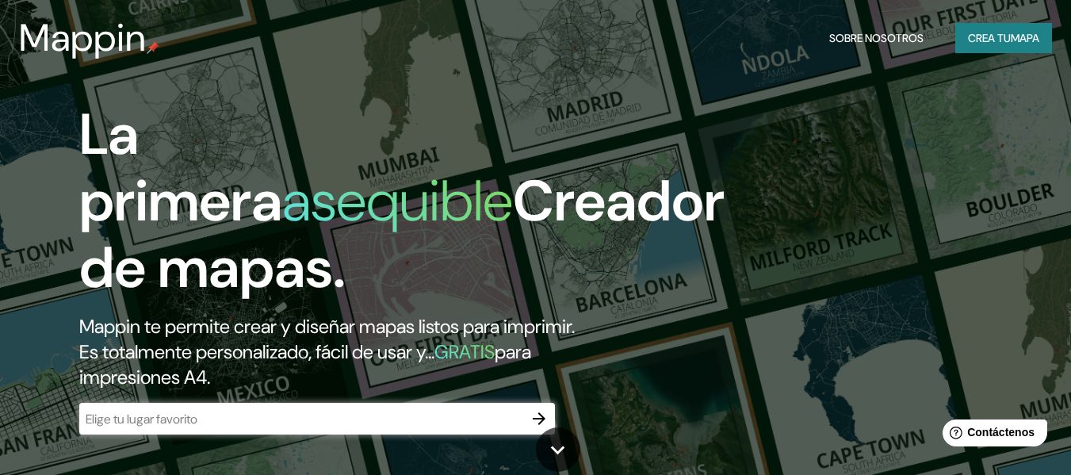
click at [243, 405] on div "​" at bounding box center [317, 419] width 476 height 32
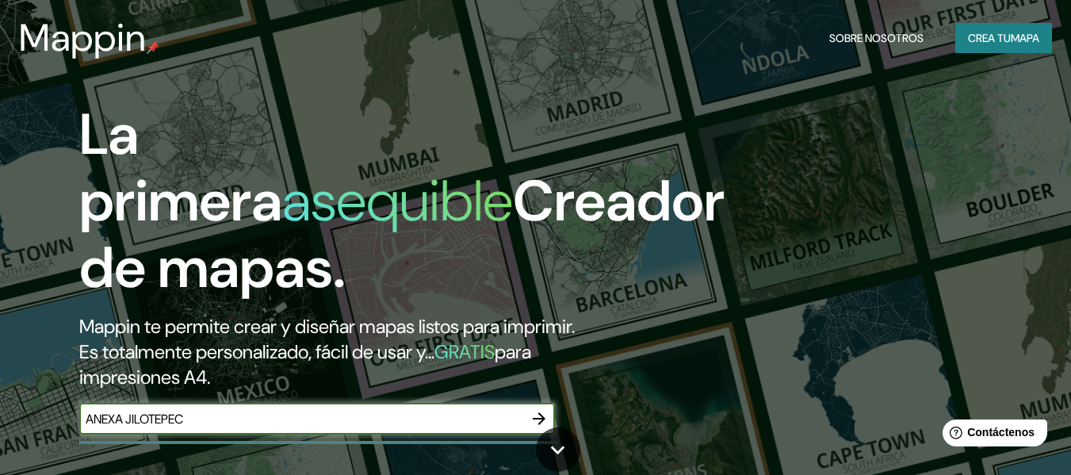
type input "ANEXA JILOTEPEC"
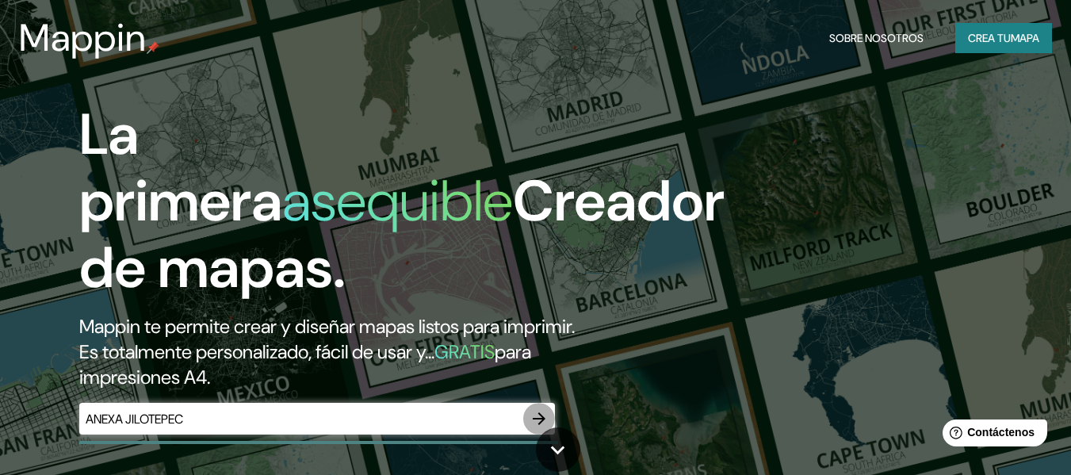
click at [538, 417] on icon "button" at bounding box center [539, 418] width 19 height 19
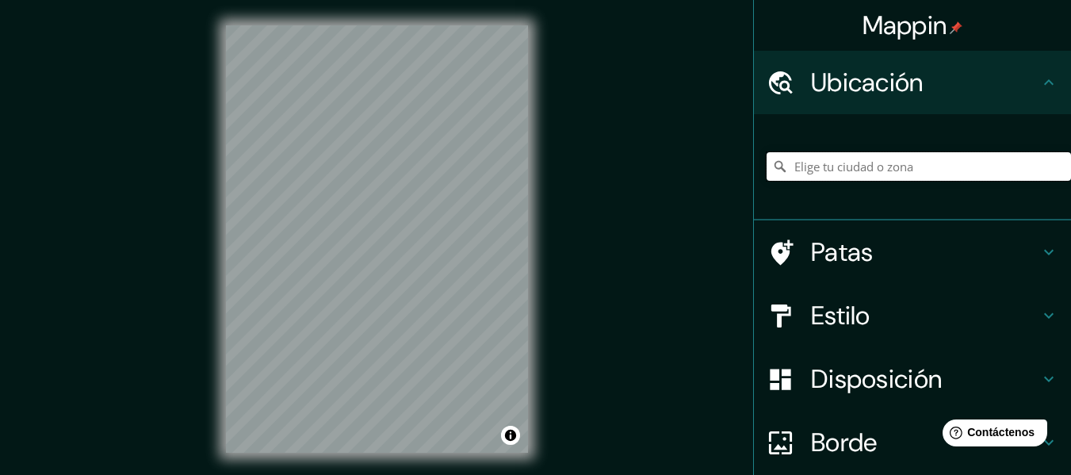
click at [856, 170] on input "Elige tu ciudad o zona" at bounding box center [919, 166] width 304 height 29
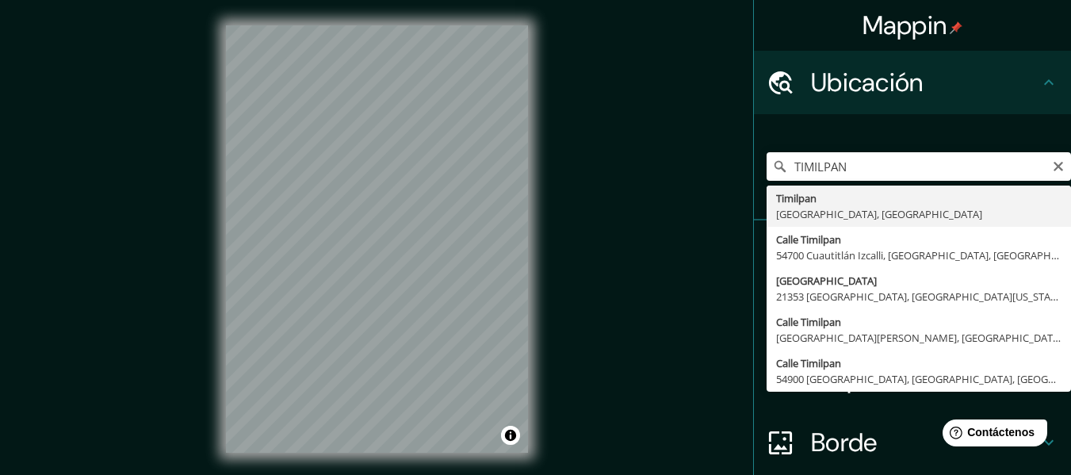
type input "Timilpan, [GEOGRAPHIC_DATA], [GEOGRAPHIC_DATA]"
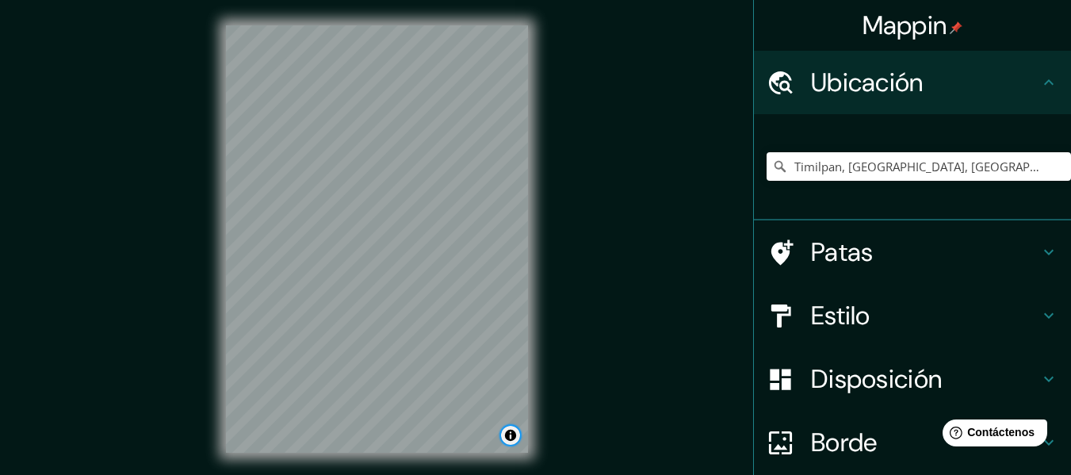
click at [515, 443] on button "Activar o desactivar atribución" at bounding box center [510, 435] width 19 height 19
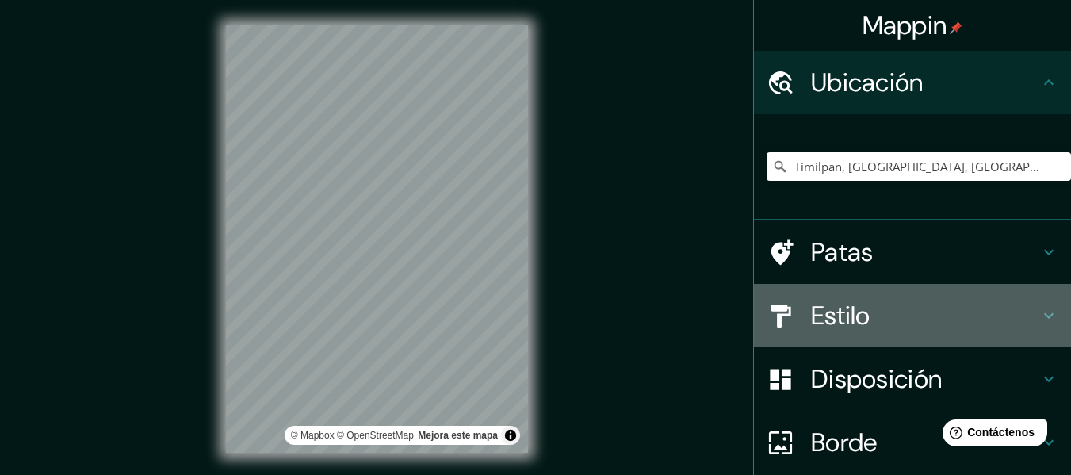
click at [978, 285] on div "Estilo" at bounding box center [912, 315] width 317 height 63
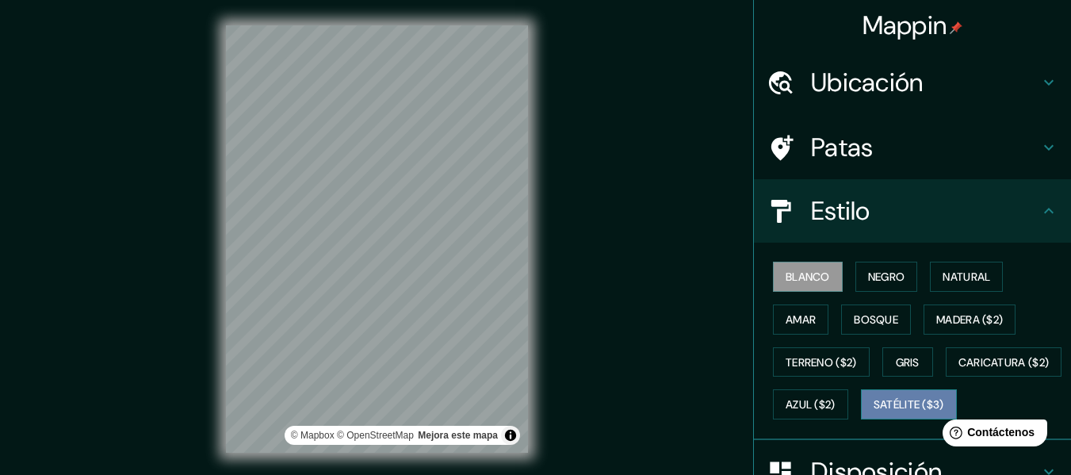
click at [874, 412] on font "Satélite ($3)" at bounding box center [909, 405] width 71 height 14
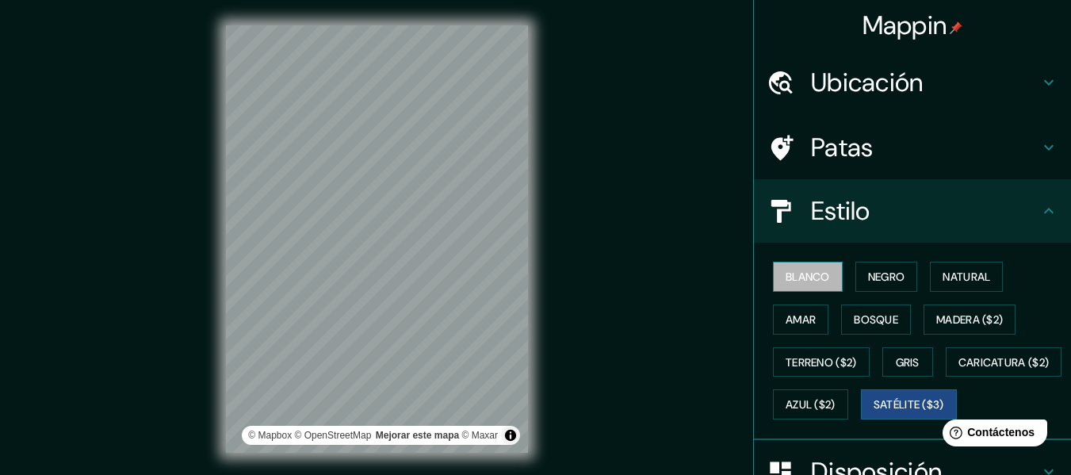
click at [806, 286] on font "Blanco" at bounding box center [808, 276] width 44 height 21
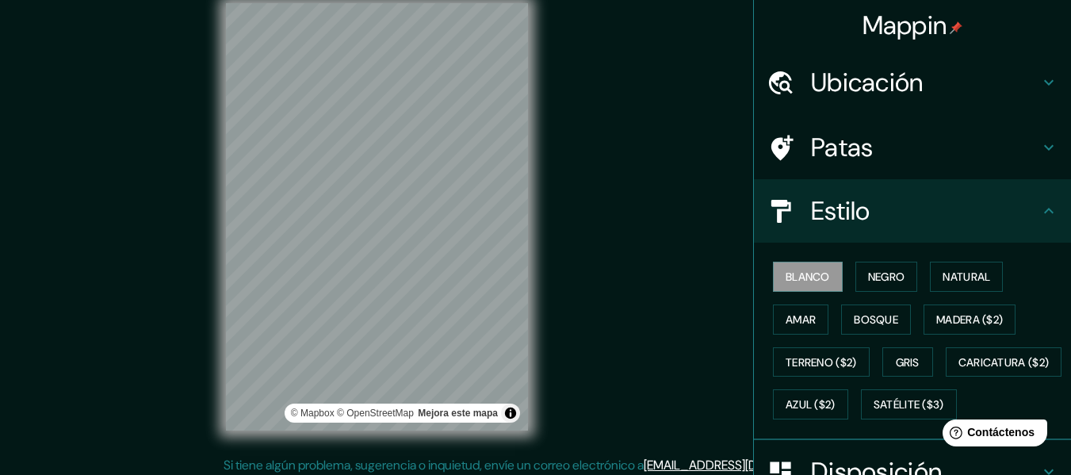
scroll to position [29, 0]
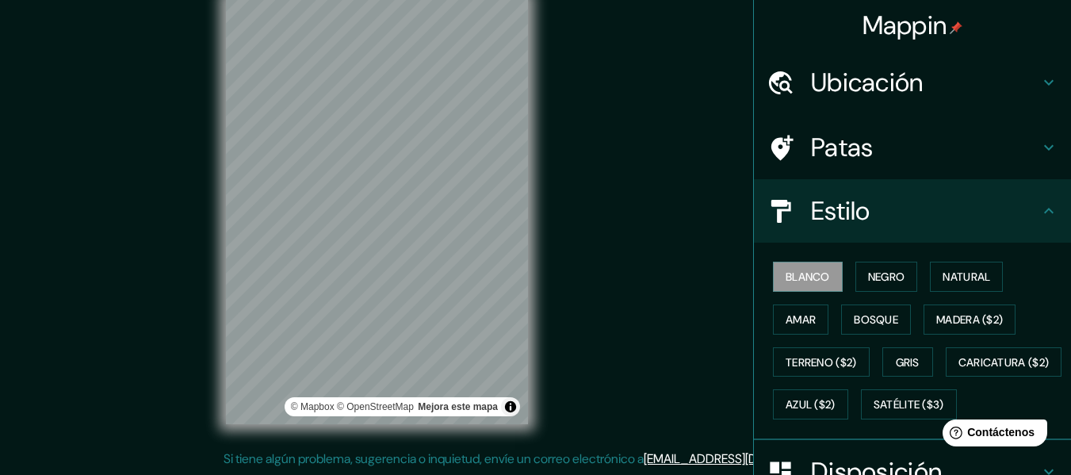
click at [113, 199] on div "Mappin Ubicación Timilpan, [GEOGRAPHIC_DATA], [GEOGRAPHIC_DATA] Patas Estilo Bl…" at bounding box center [535, 222] width 1071 height 503
